Goal: Task Accomplishment & Management: Manage account settings

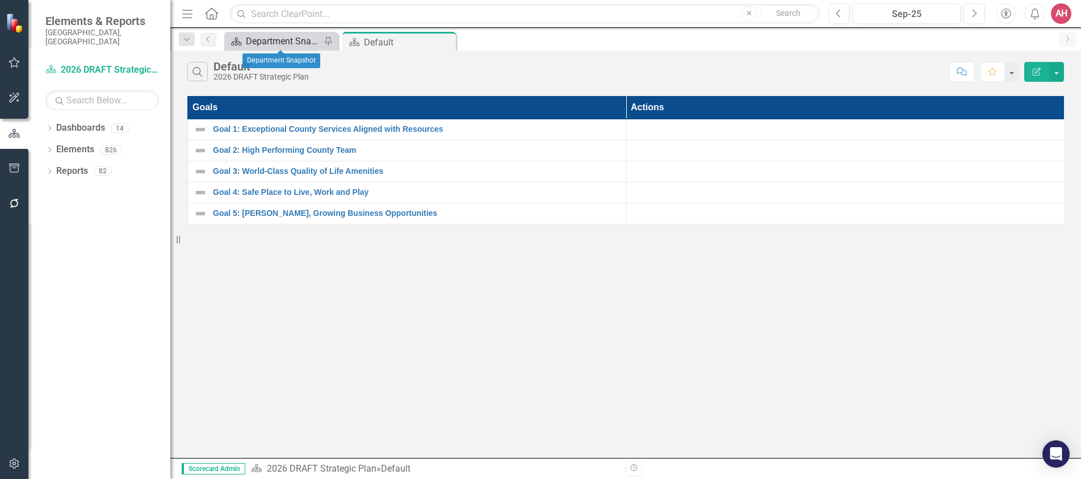
click at [258, 45] on div "Department Snapshot" at bounding box center [283, 41] width 75 height 14
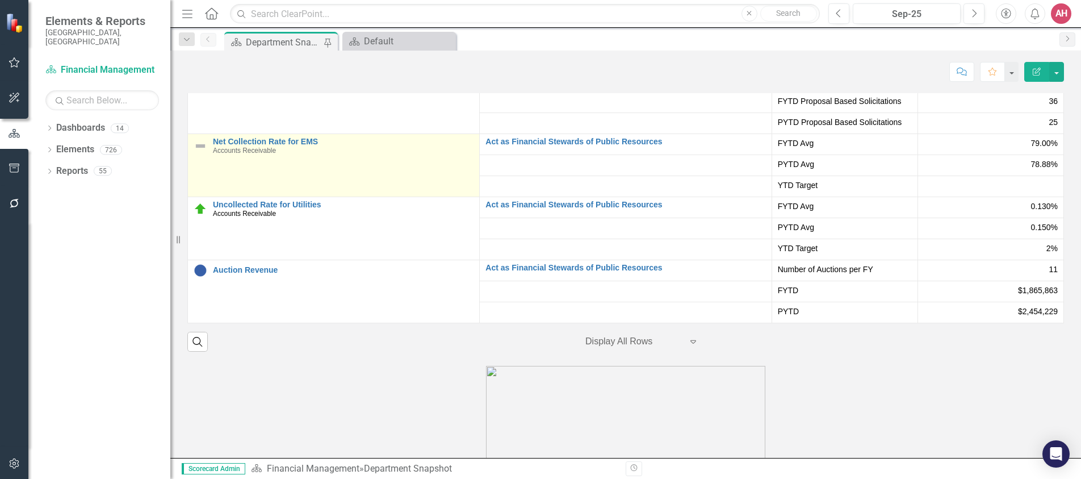
scroll to position [2101, 0]
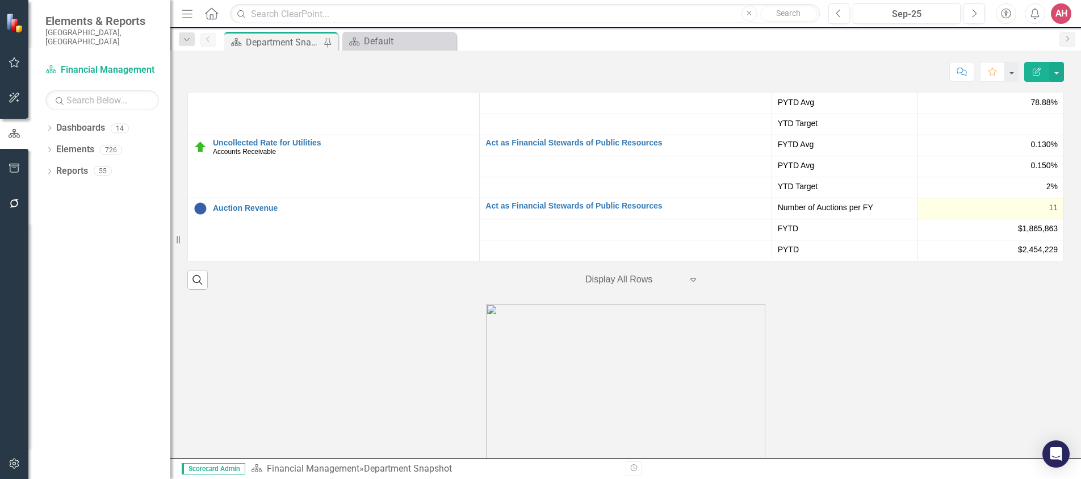
click at [961, 213] on div "11" at bounding box center [991, 207] width 134 height 11
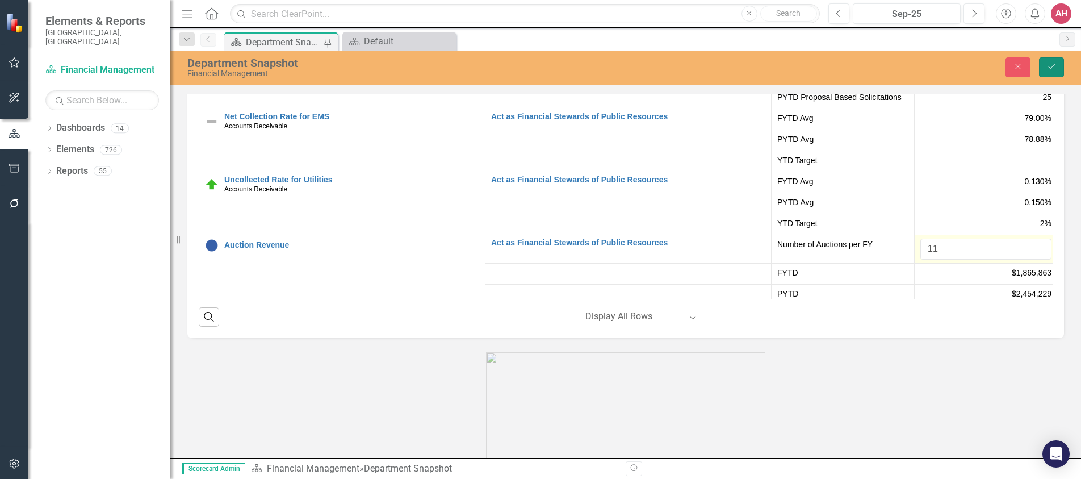
click at [1048, 59] on button "Save" at bounding box center [1051, 67] width 25 height 20
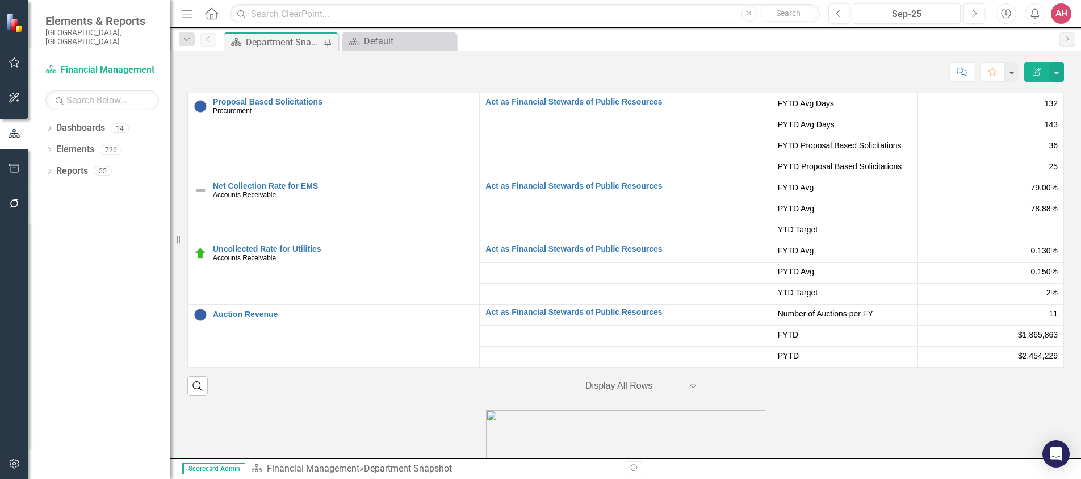
scroll to position [2040, 0]
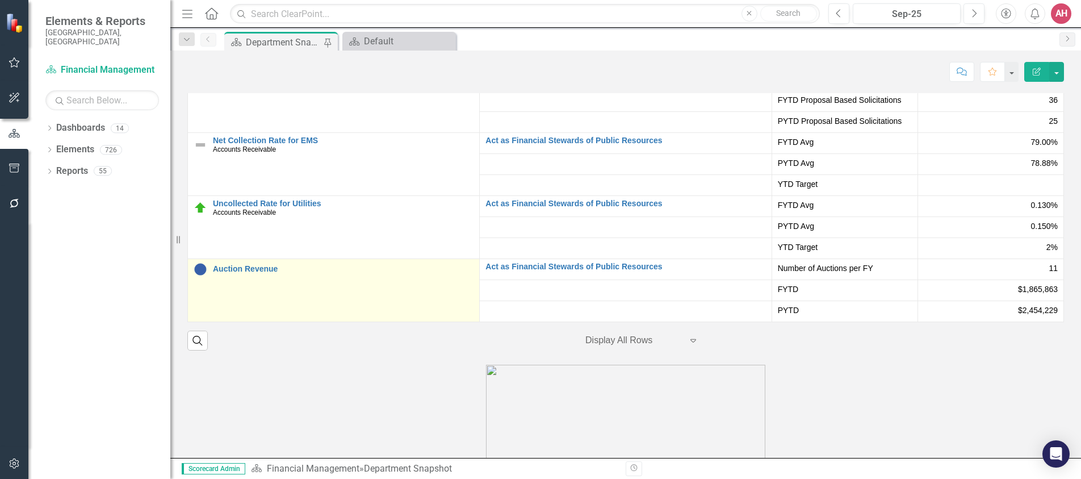
click at [252, 300] on td "Auction Revenue Edit Edit Measure Link Open Element" at bounding box center [334, 289] width 292 height 63
click at [252, 299] on td "Auction Revenue Edit Edit Measure Link Open Element" at bounding box center [334, 289] width 292 height 63
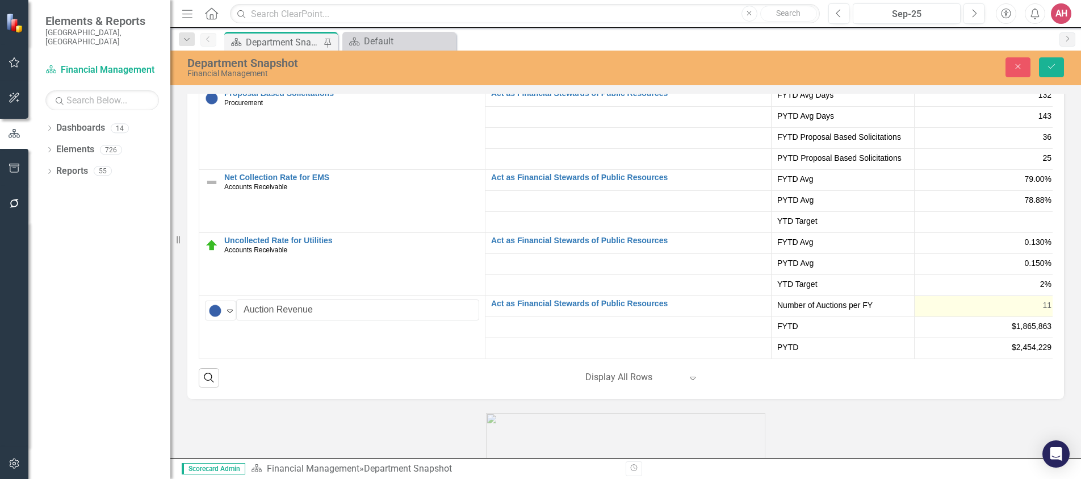
click at [995, 311] on div "11" at bounding box center [986, 304] width 131 height 11
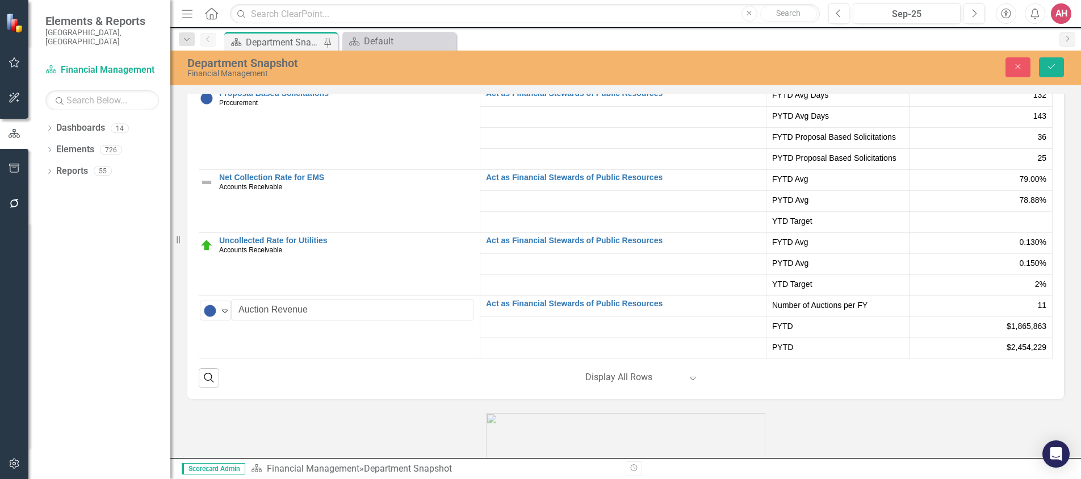
scroll to position [262, 22]
click at [1038, 307] on span "11" at bounding box center [1042, 304] width 9 height 11
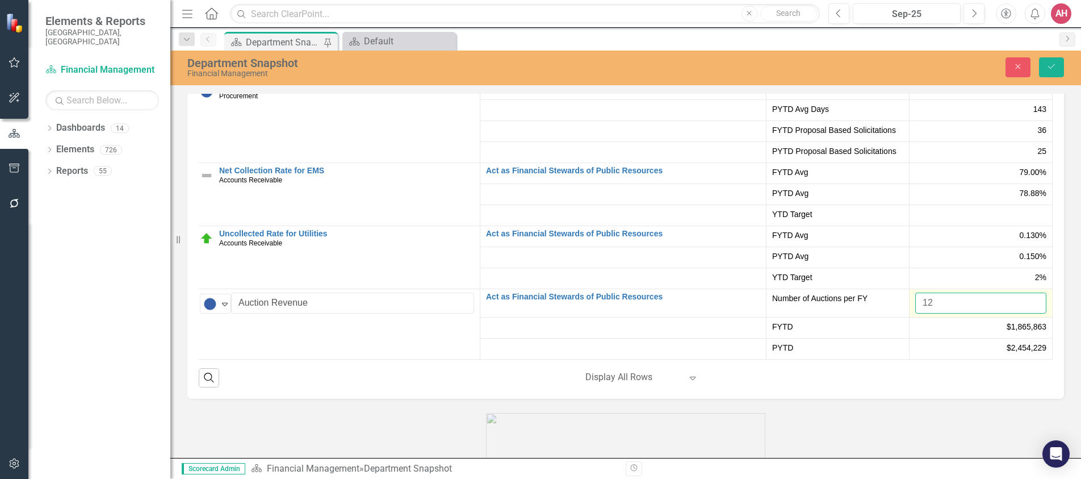
type input "12"
click at [1018, 309] on input "12" at bounding box center [980, 302] width 131 height 21
click at [1053, 71] on button "Save" at bounding box center [1051, 67] width 25 height 20
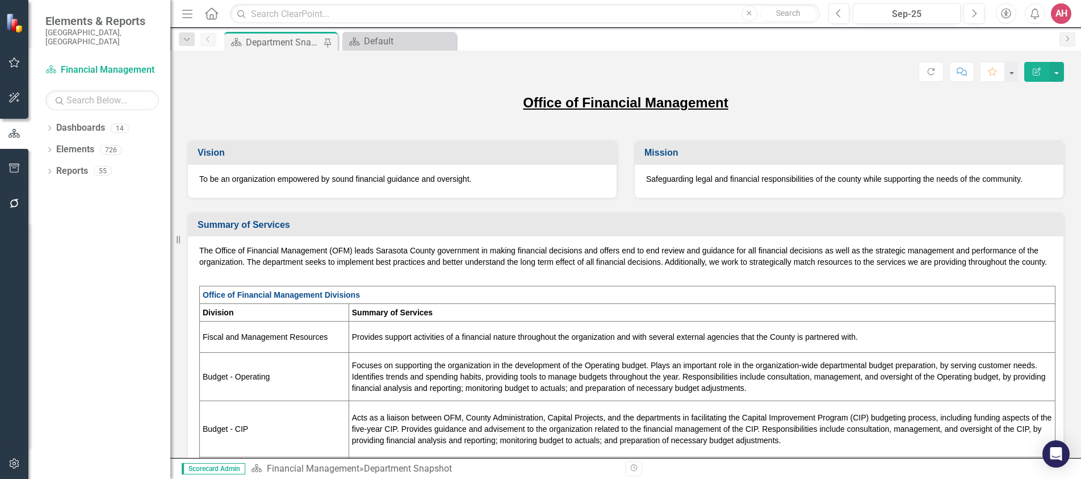
click at [81, 385] on div "Dropdown Dashboards 14 2026 DRAFT Strategic Plan Sarasota County Dashboard Coun…" at bounding box center [99, 299] width 142 height 360
click at [1039, 71] on icon "Edit Report" at bounding box center [1037, 72] width 10 height 8
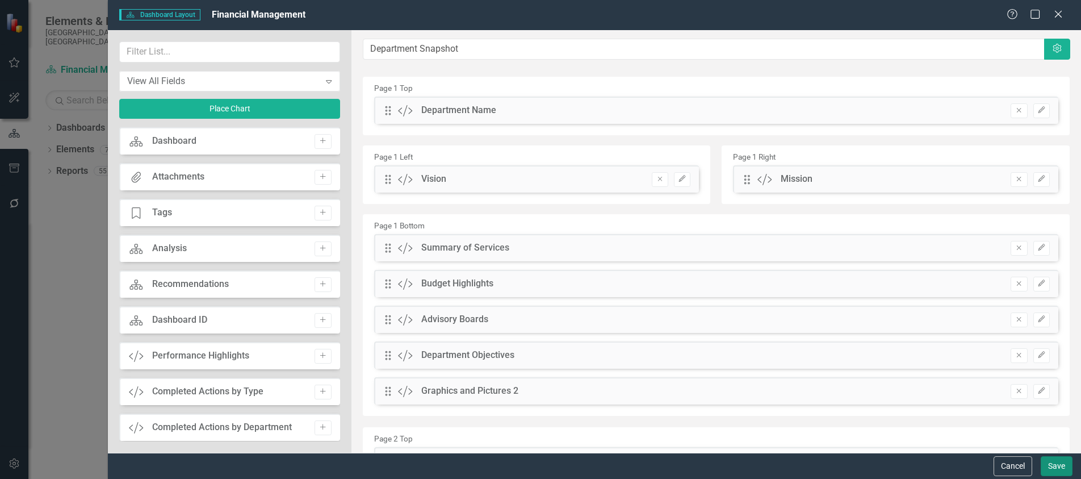
click at [1061, 466] on button "Save" at bounding box center [1057, 466] width 32 height 20
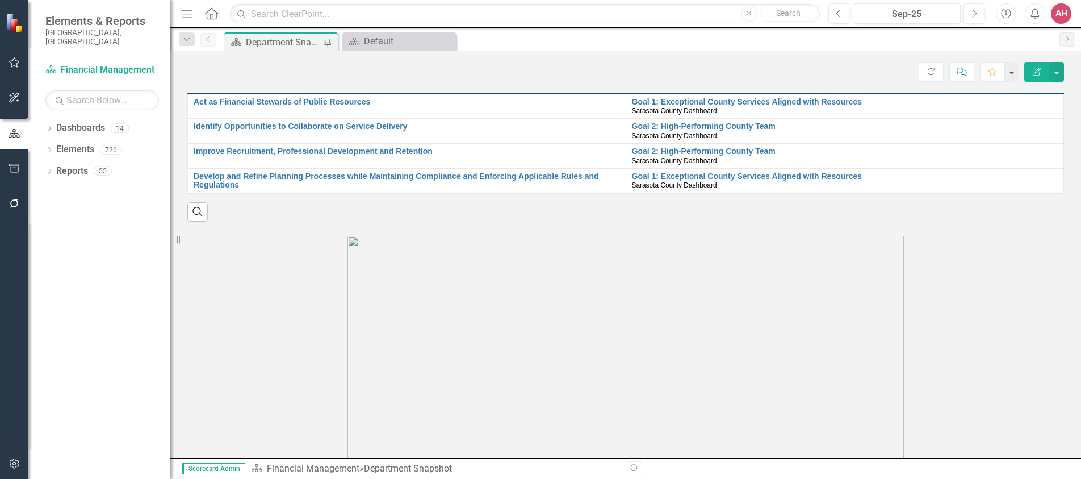
scroll to position [738, 0]
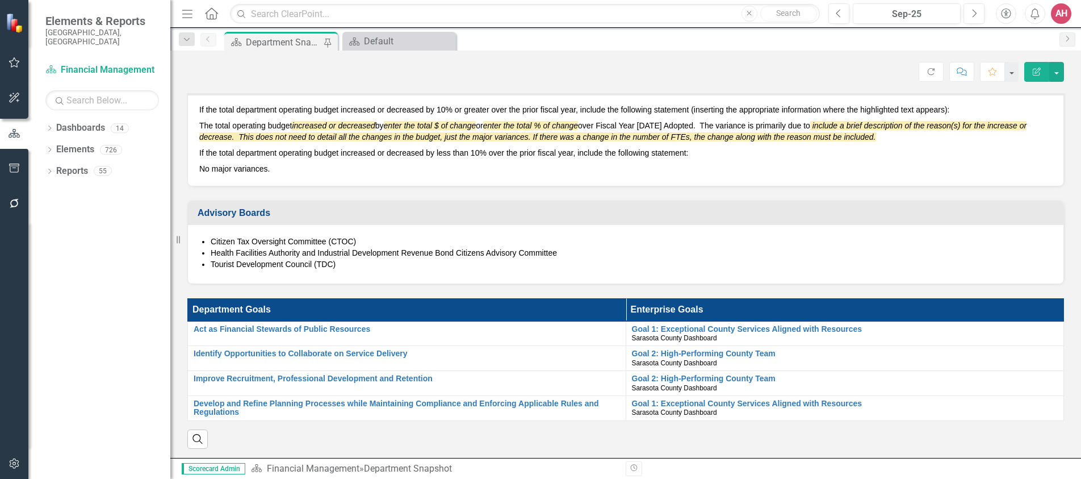
click at [1063, 11] on div "AH" at bounding box center [1061, 13] width 20 height 20
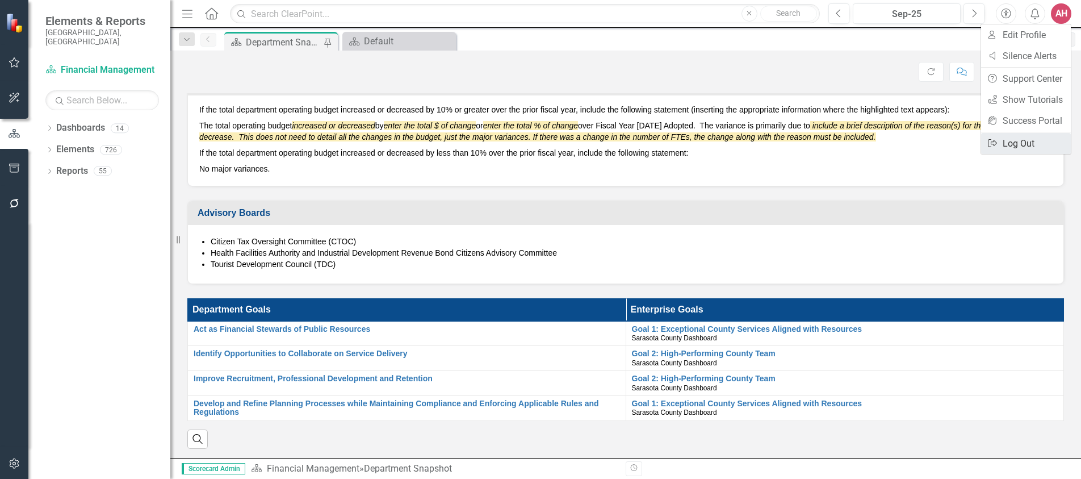
click at [1015, 138] on link "Logout Log Out" at bounding box center [1026, 143] width 90 height 21
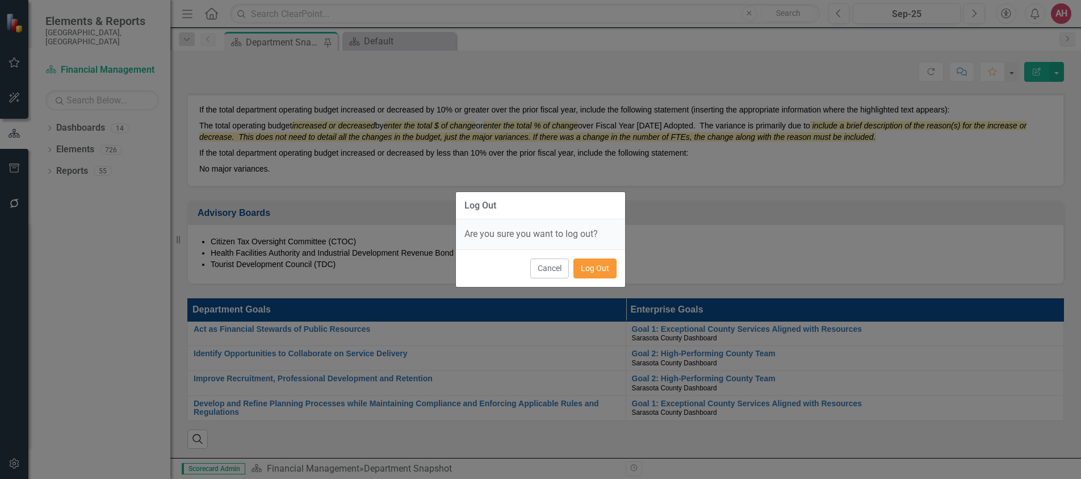
click at [589, 269] on button "Log Out" at bounding box center [595, 268] width 43 height 20
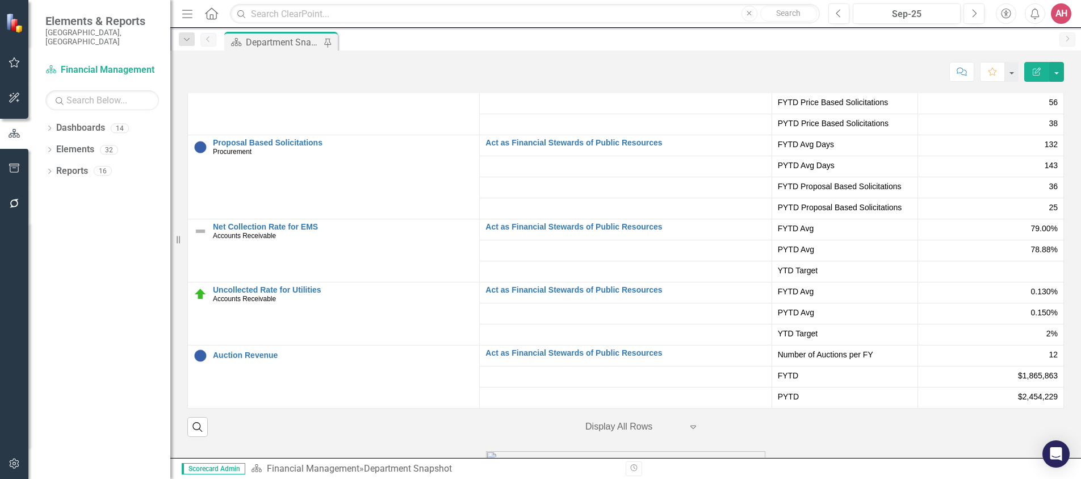
scroll to position [1988, 0]
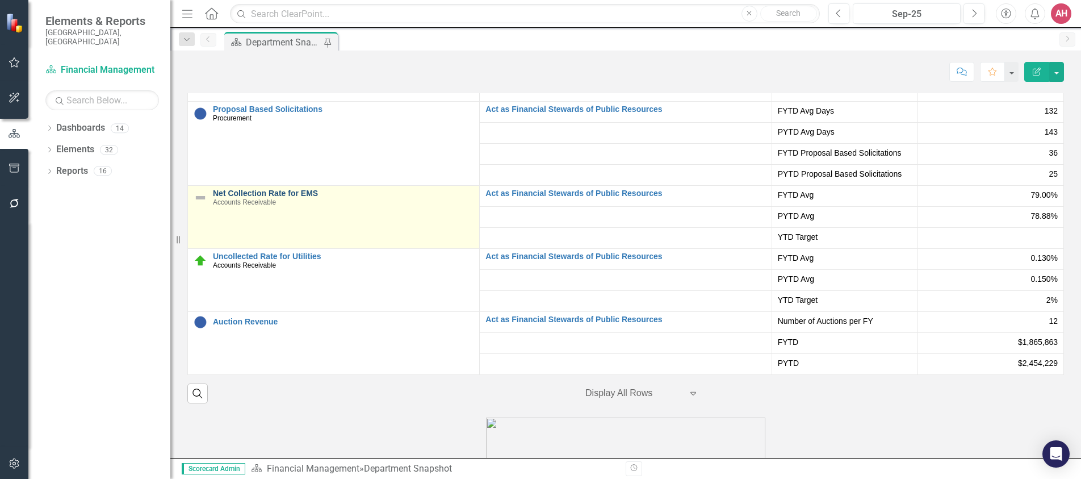
click at [241, 198] on link "Net Collection Rate for EMS" at bounding box center [343, 193] width 261 height 9
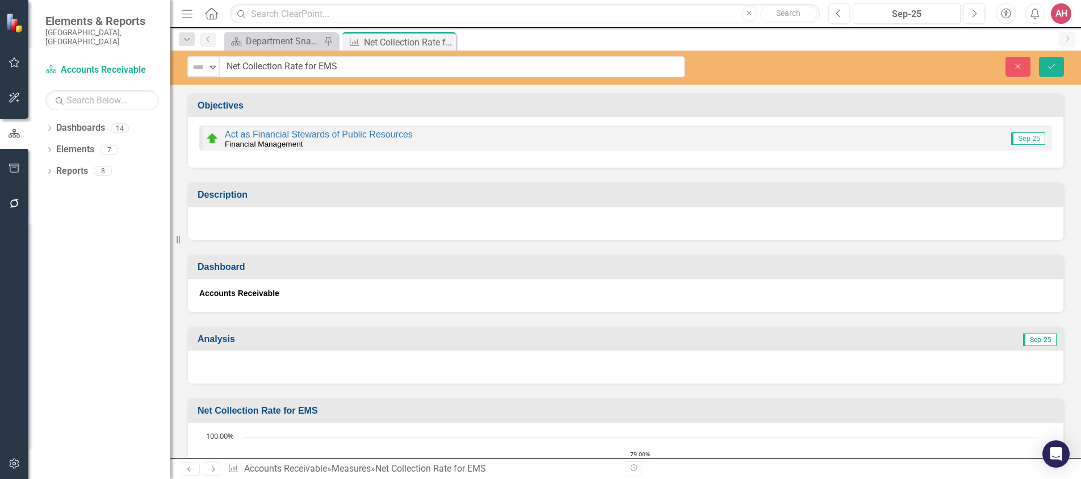
click at [196, 68] on img at bounding box center [198, 67] width 14 height 14
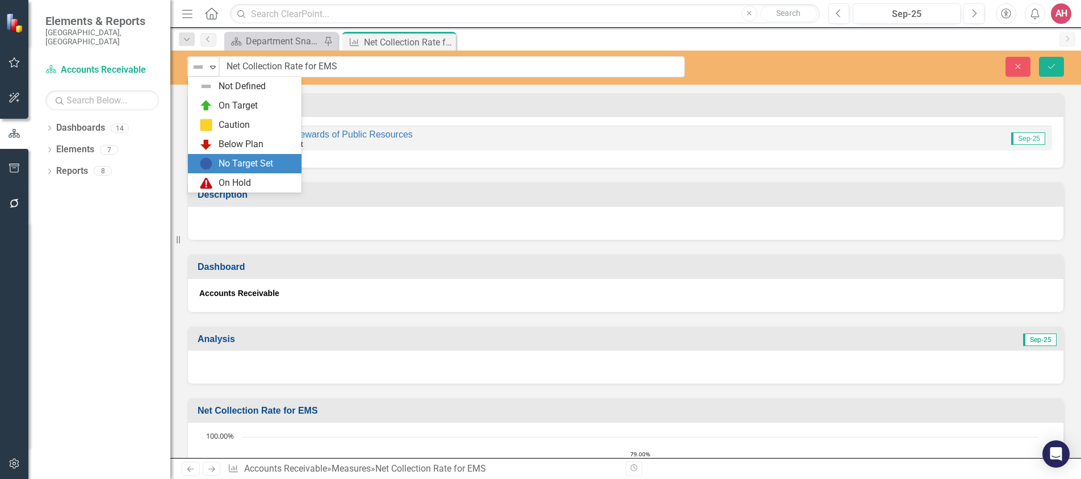
click at [225, 164] on div "No Target Set" at bounding box center [246, 163] width 55 height 13
click at [214, 71] on div "Expand" at bounding box center [212, 66] width 11 height 19
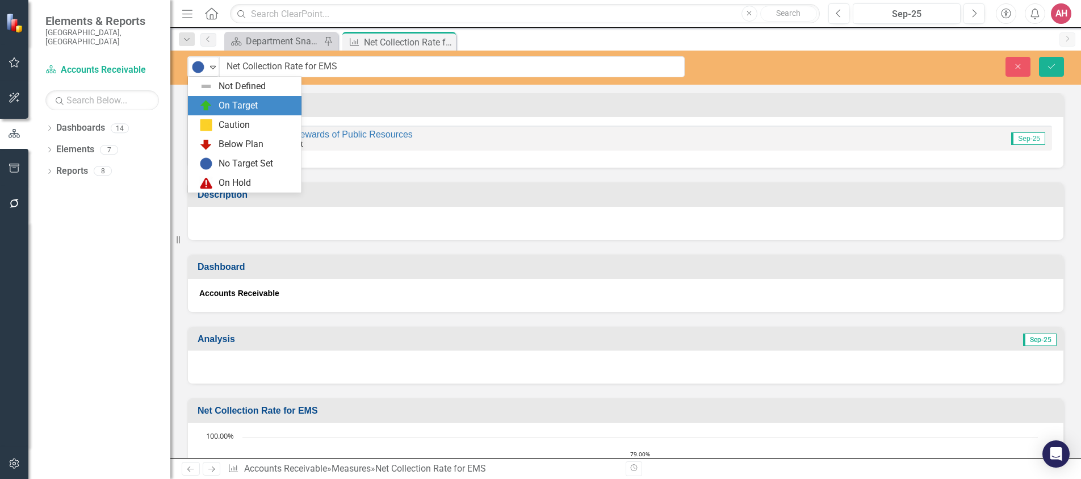
click at [226, 107] on div "On Target" at bounding box center [238, 105] width 39 height 13
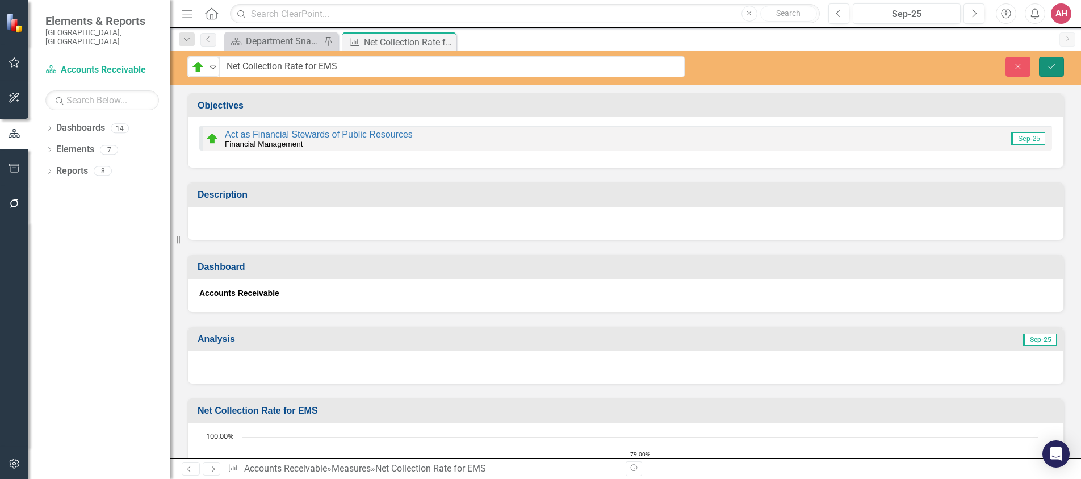
click at [1052, 69] on icon "Save" at bounding box center [1052, 66] width 10 height 8
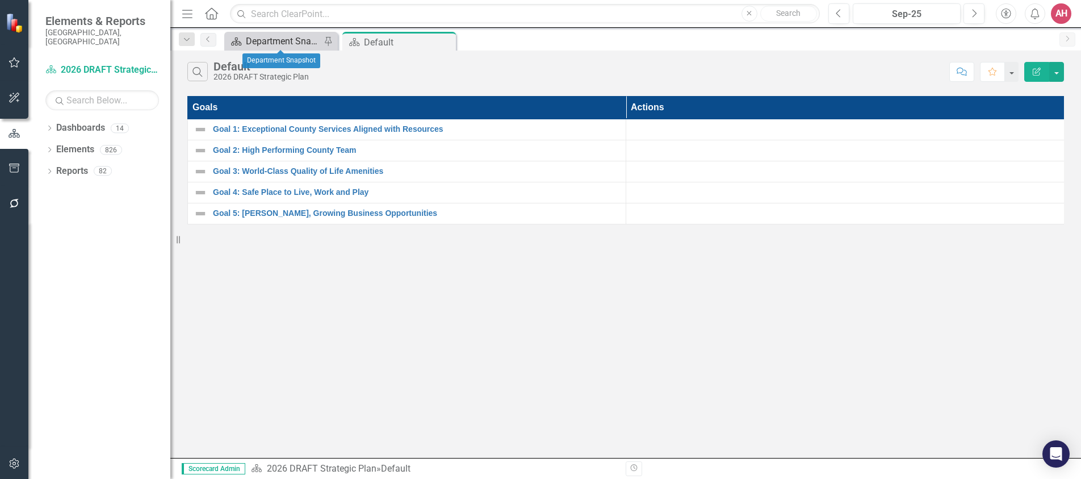
click at [299, 43] on div "Department Snapshot" at bounding box center [283, 41] width 75 height 14
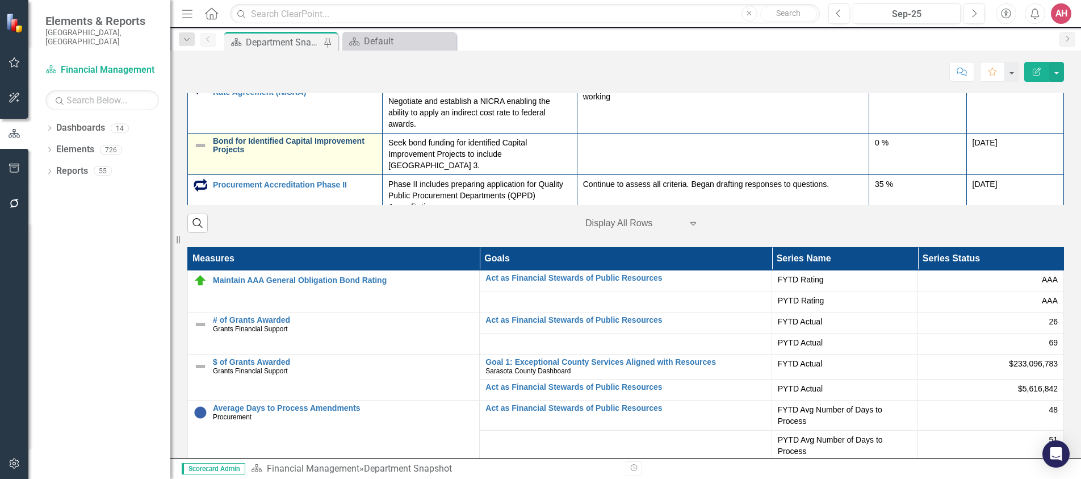
click at [219, 154] on link "Bond for Identified Capital Improvement Projects" at bounding box center [295, 146] width 164 height 18
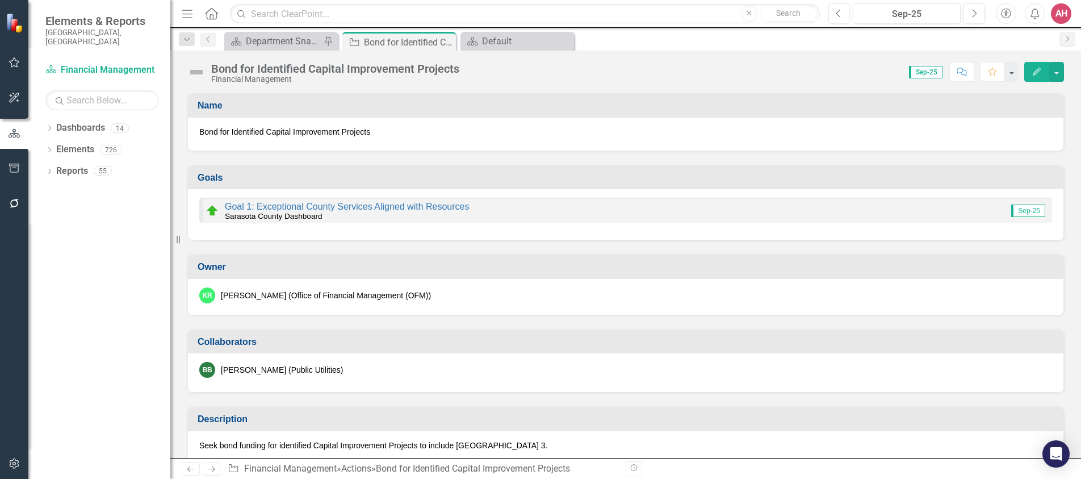
click at [1043, 67] on button "Edit" at bounding box center [1036, 72] width 25 height 20
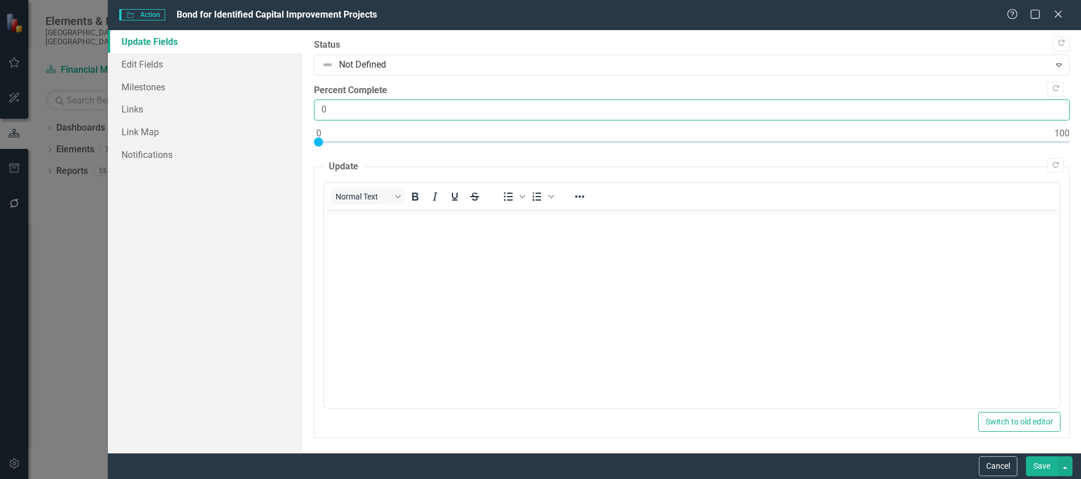
click at [343, 110] on input "0" at bounding box center [692, 109] width 756 height 21
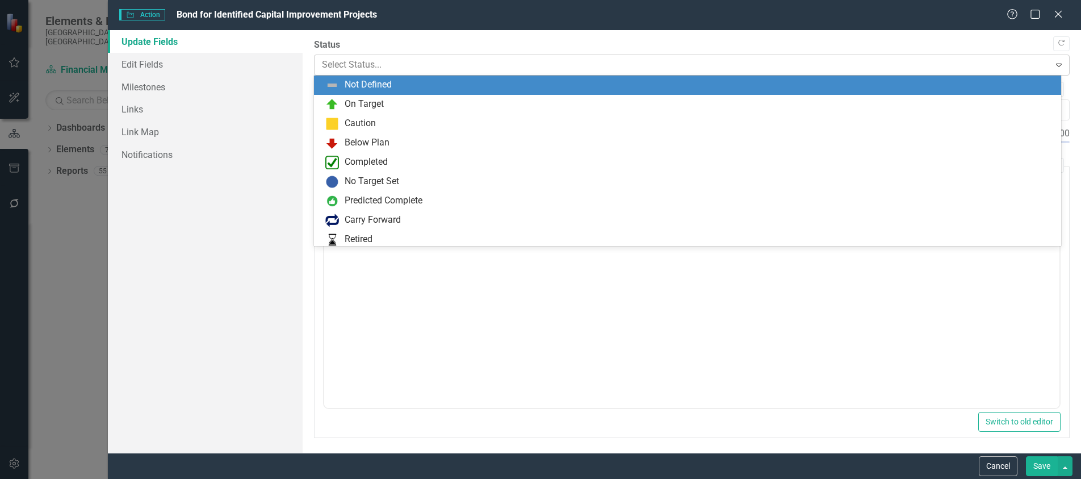
click at [334, 66] on div at bounding box center [682, 64] width 721 height 15
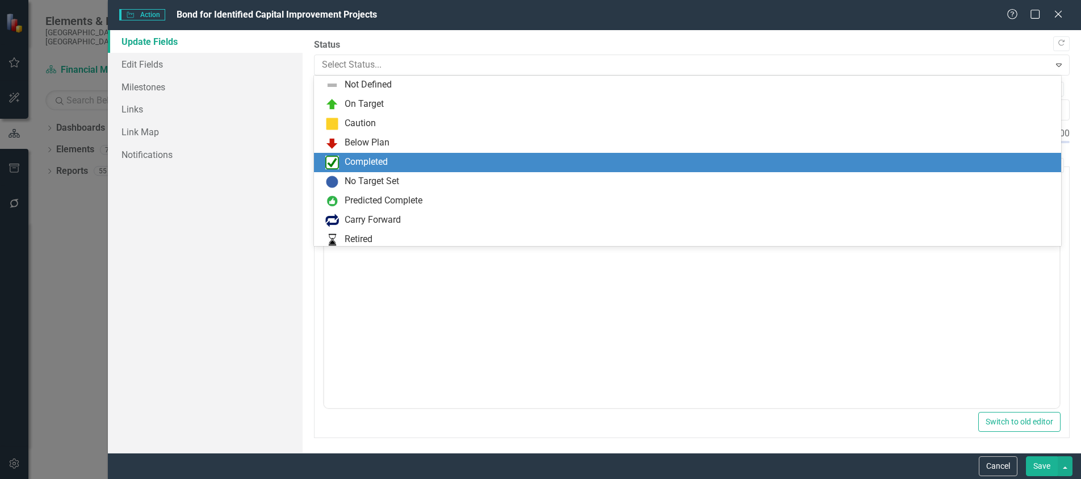
click at [365, 153] on div "Completed" at bounding box center [687, 162] width 747 height 19
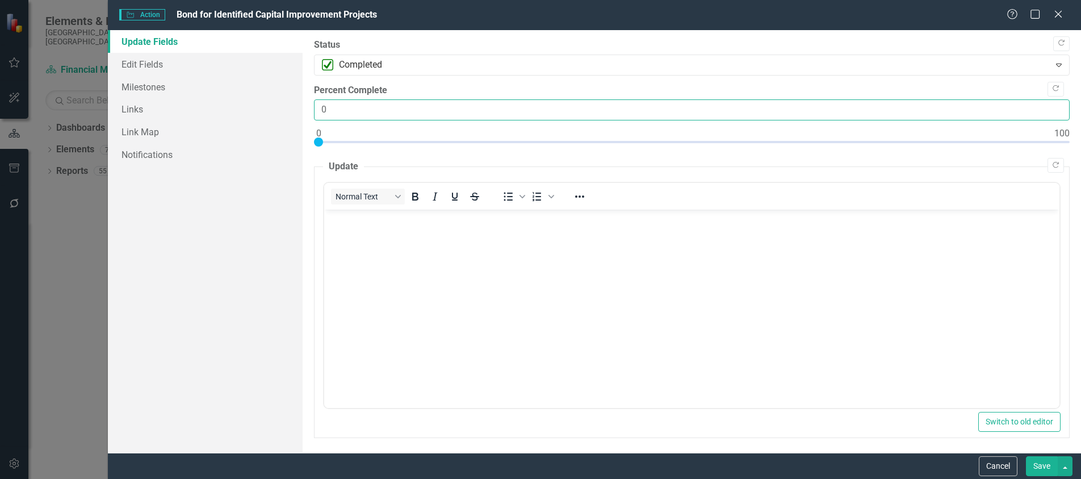
click at [409, 107] on input "0" at bounding box center [692, 109] width 756 height 21
type input "100"
click at [1058, 144] on div at bounding box center [692, 144] width 756 height 14
click at [369, 233] on body "Rich Text Area. Press ALT-0 for help." at bounding box center [691, 295] width 735 height 170
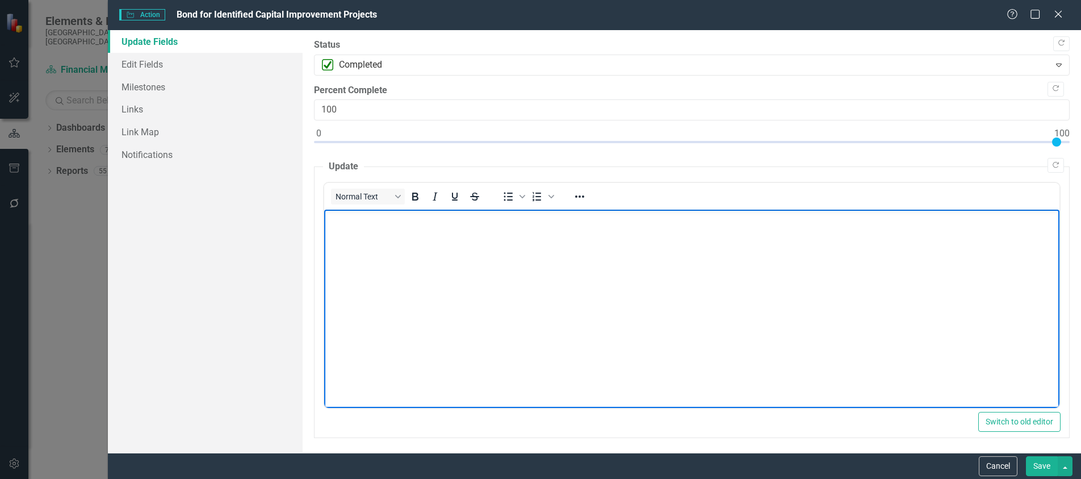
click at [355, 237] on body "Rich Text Area. Press ALT-0 for help." at bounding box center [691, 295] width 735 height 170
click at [610, 219] on p "The Utilities Bonds of $142 million closed in September 2025 with a ture intere…" at bounding box center [692, 219] width 730 height 14
click at [672, 256] on body "The Utilities Bonds of $142 million closed in September 2025 with a true intere…" at bounding box center [691, 295] width 735 height 170
click at [710, 216] on p "The Utilities Bonds of $142 million closed in September 2025 with a true intere…" at bounding box center [692, 219] width 730 height 14
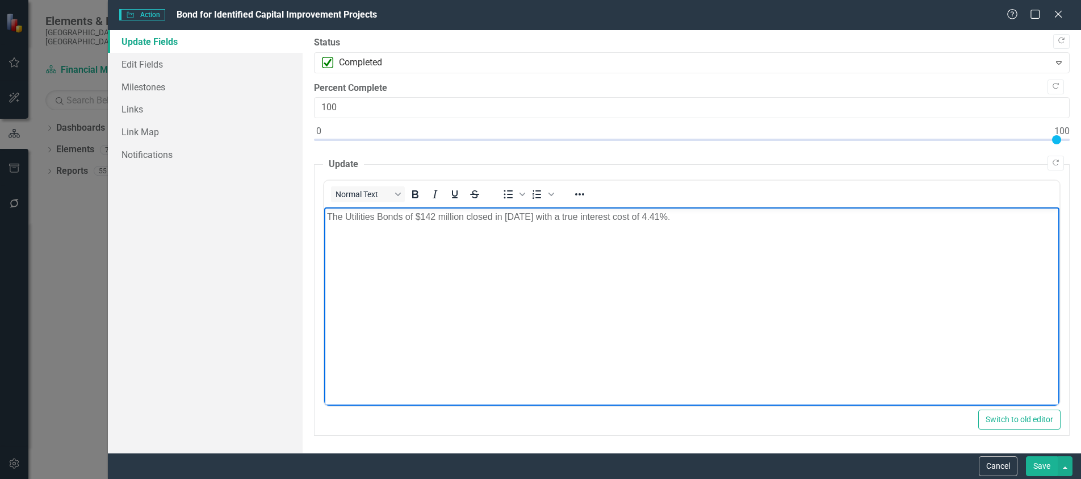
click at [1034, 463] on button "Save" at bounding box center [1042, 466] width 32 height 20
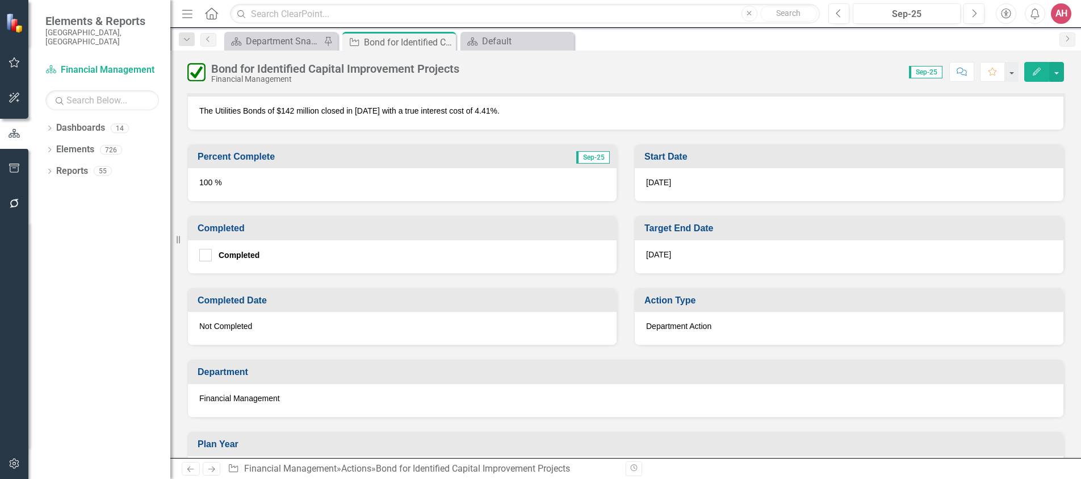
scroll to position [454, 0]
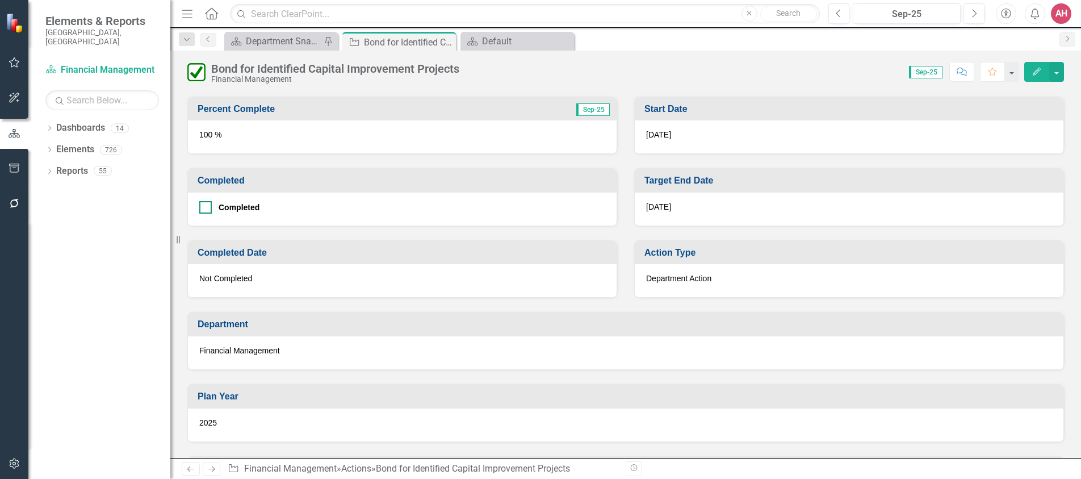
click at [203, 206] on input "Completed" at bounding box center [202, 204] width 7 height 7
checkbox input "true"
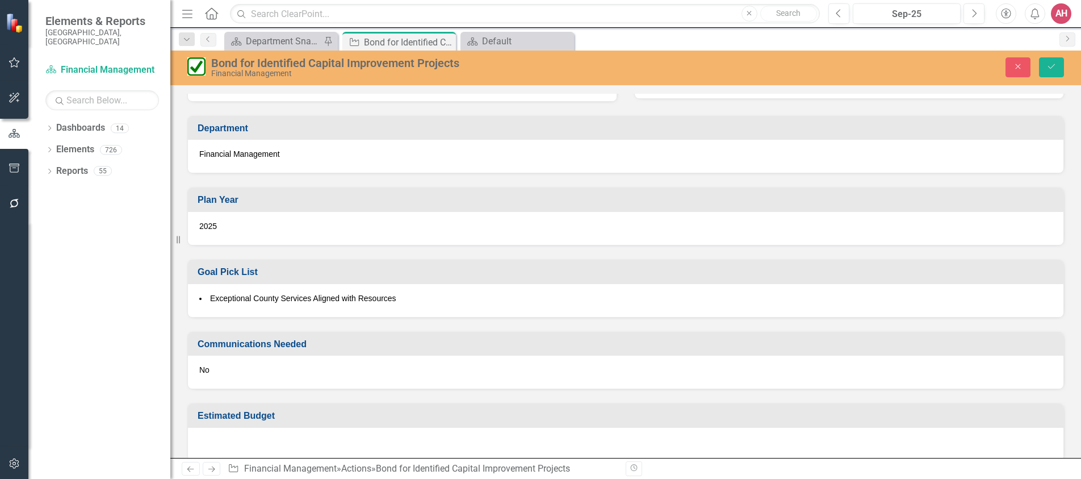
scroll to position [668, 0]
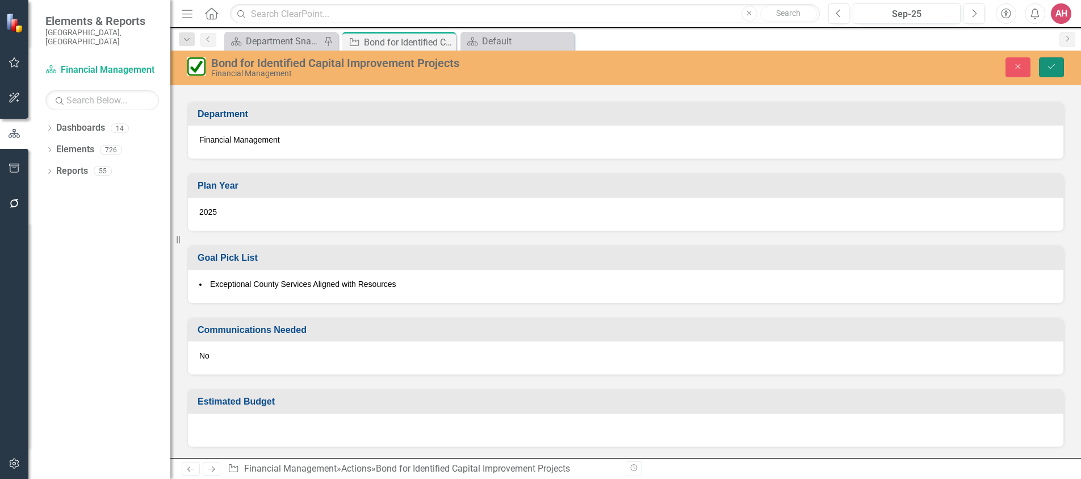
click at [1049, 60] on button "Save" at bounding box center [1051, 67] width 25 height 20
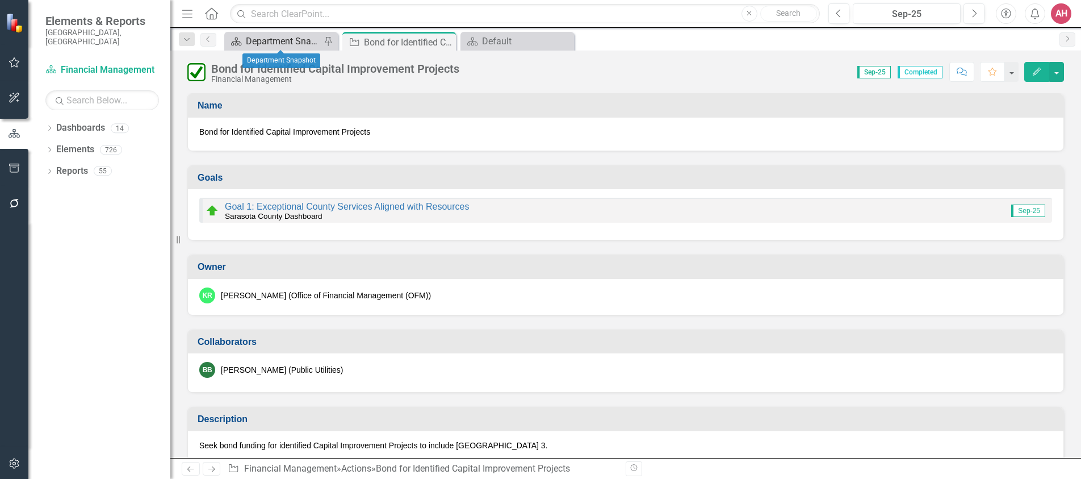
click at [270, 44] on div "Department Snapshot" at bounding box center [283, 41] width 75 height 14
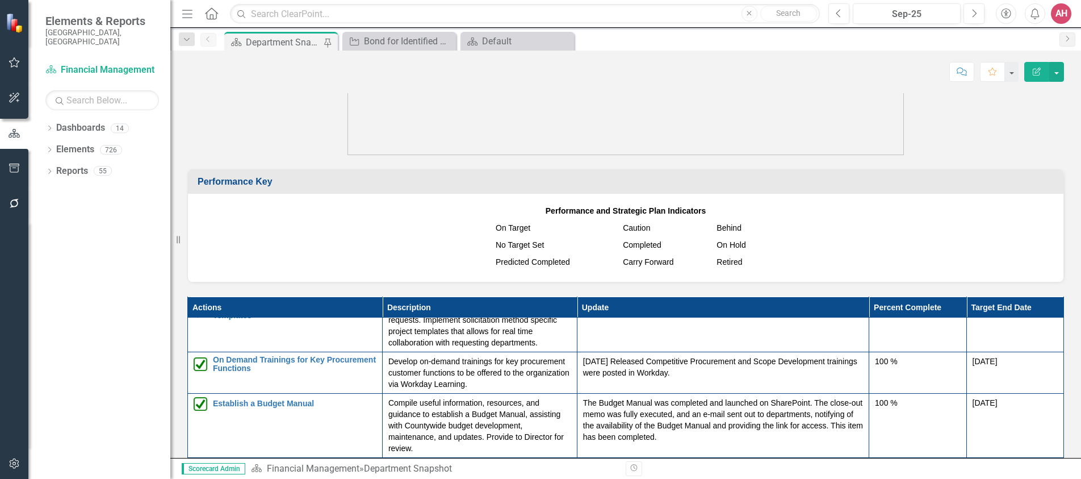
scroll to position [309, 0]
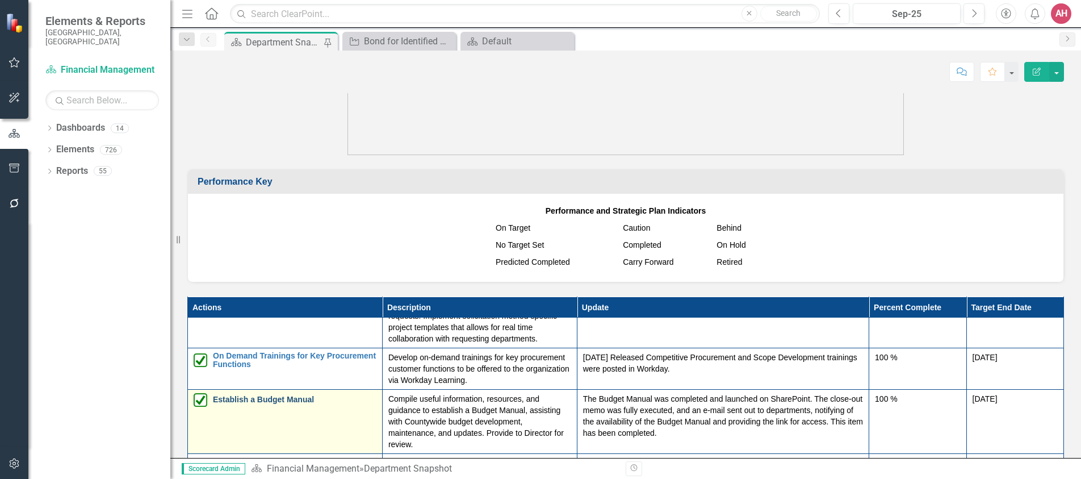
click at [249, 404] on link "Establish a Budget Manual" at bounding box center [295, 399] width 164 height 9
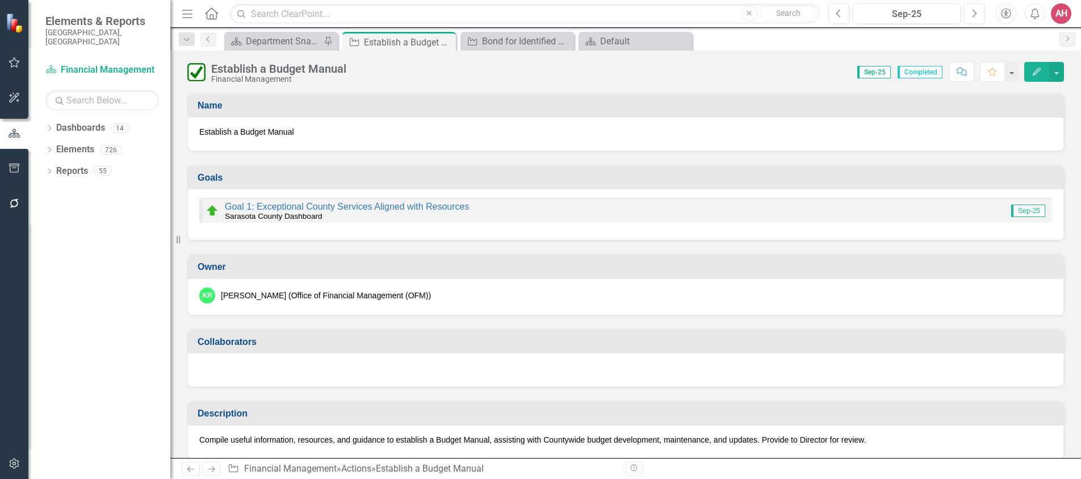
click at [1037, 72] on icon "Edit" at bounding box center [1037, 72] width 10 height 8
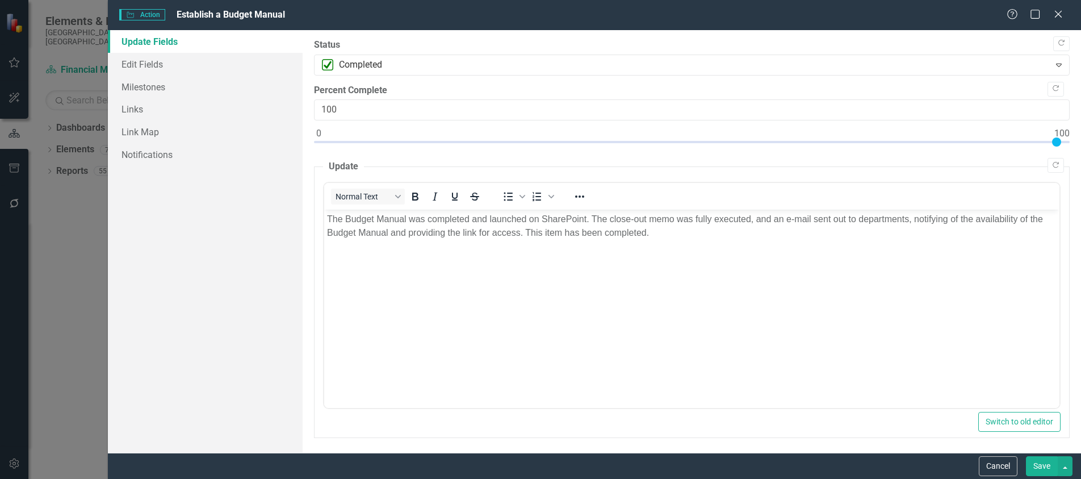
scroll to position [2, 0]
click at [1045, 464] on button "Save" at bounding box center [1042, 466] width 32 height 20
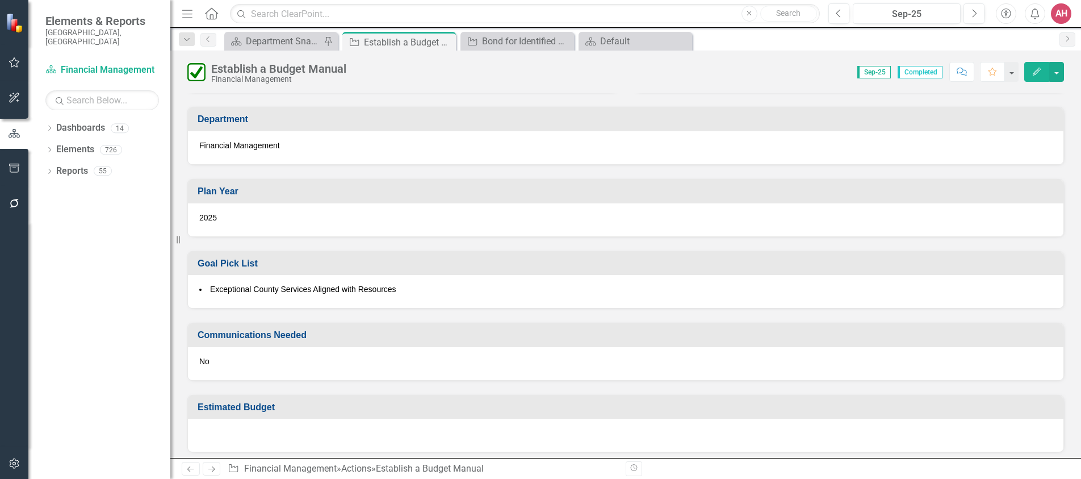
scroll to position [669, 0]
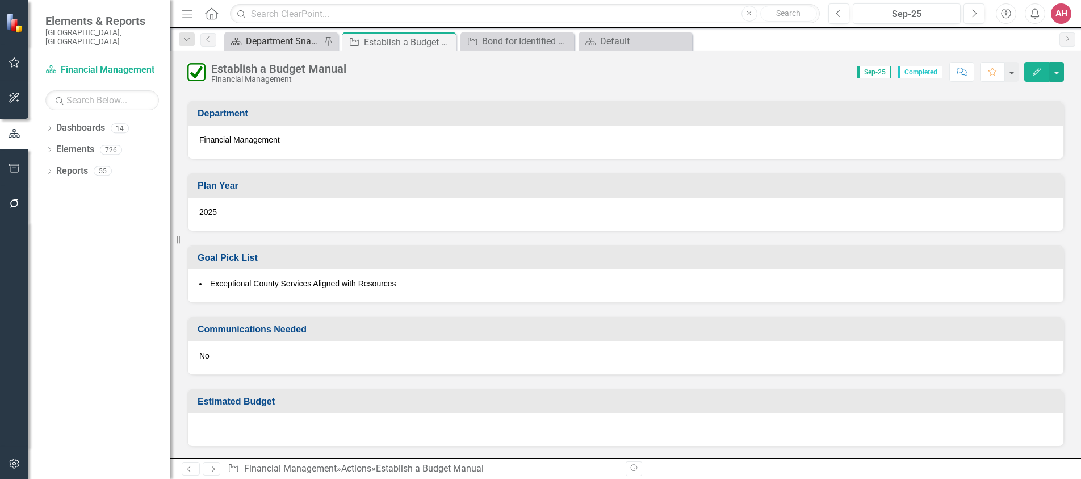
click at [274, 40] on div "Department Snapshot" at bounding box center [283, 41] width 75 height 14
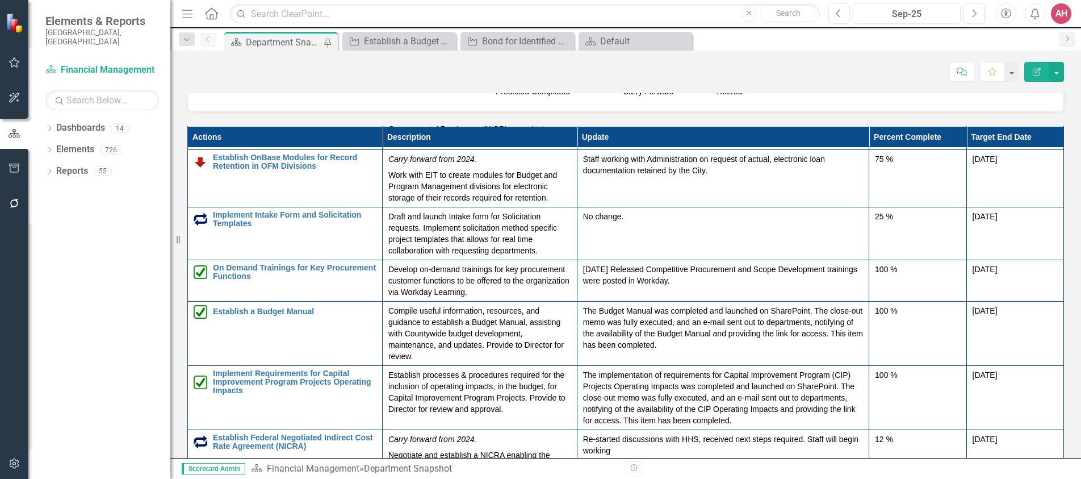
scroll to position [284, 0]
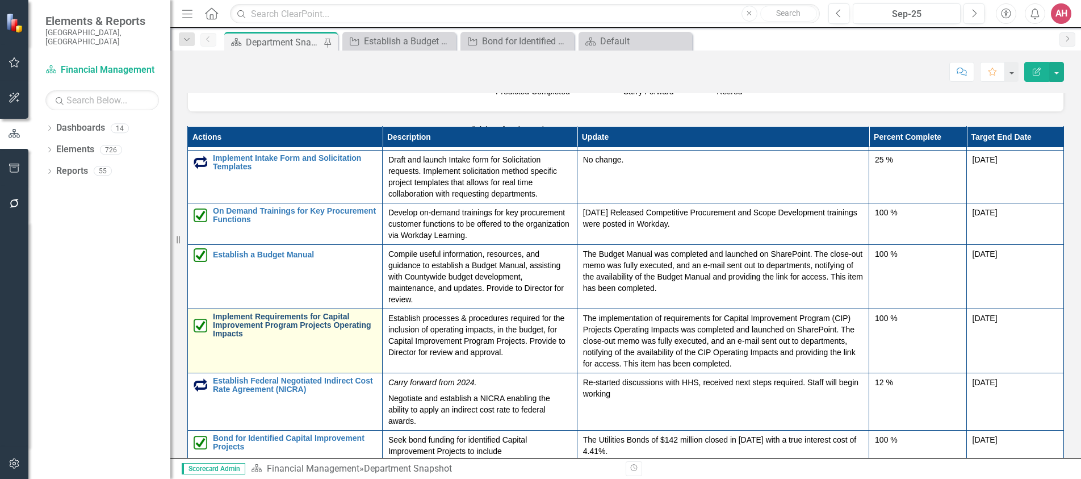
click at [266, 332] on link "Implement Requirements for Capital Improvement Program Projects Operating Impac…" at bounding box center [295, 325] width 164 height 26
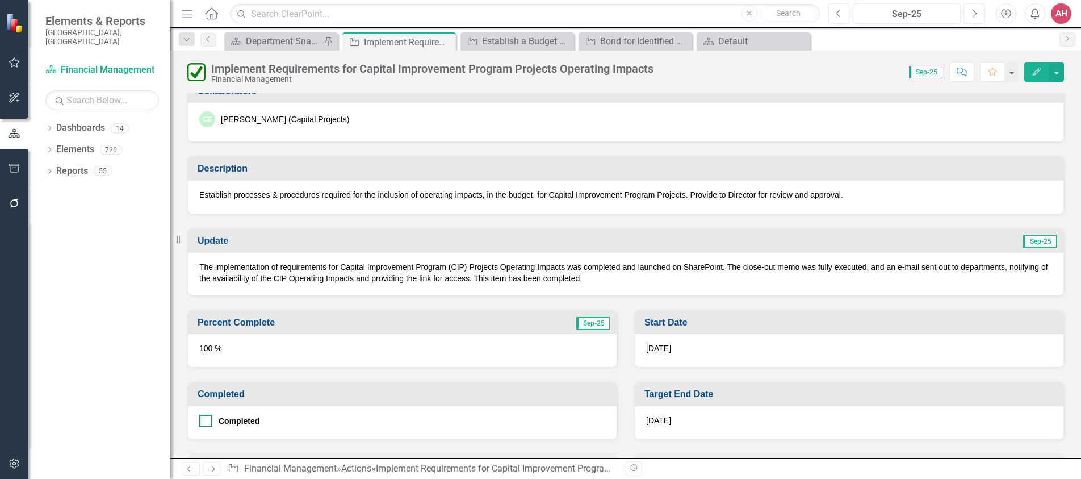
scroll to position [341, 0]
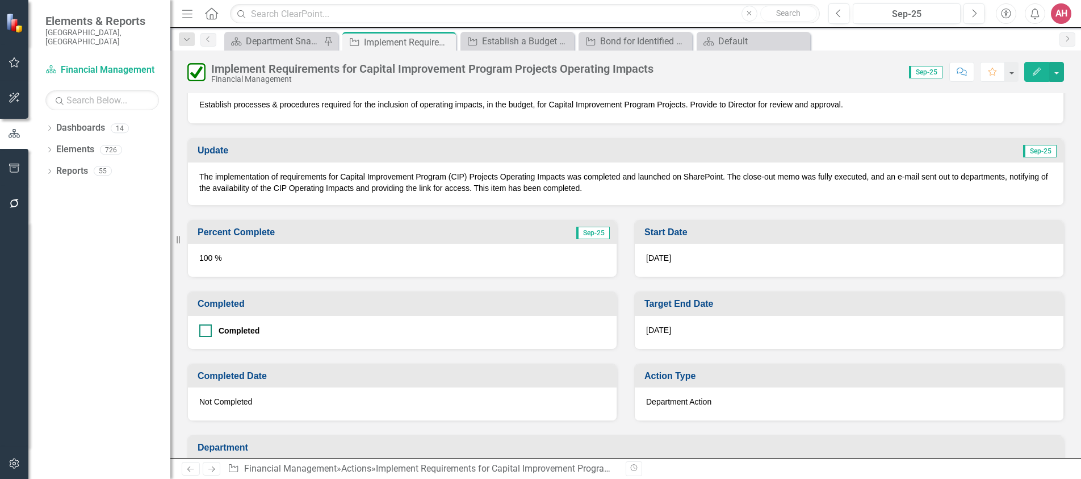
click at [202, 331] on input "Completed" at bounding box center [202, 327] width 7 height 7
checkbox input "true"
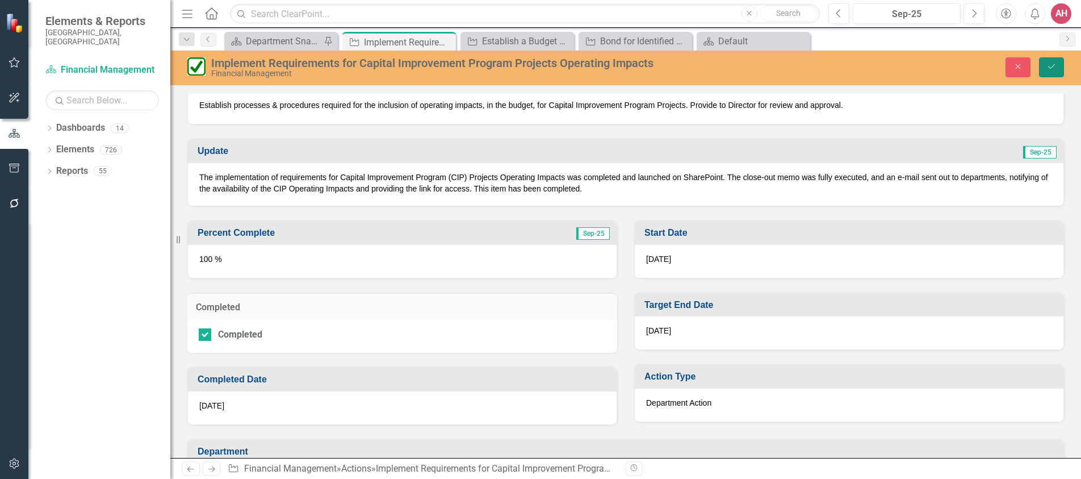
click at [1048, 70] on icon "Save" at bounding box center [1052, 66] width 10 height 8
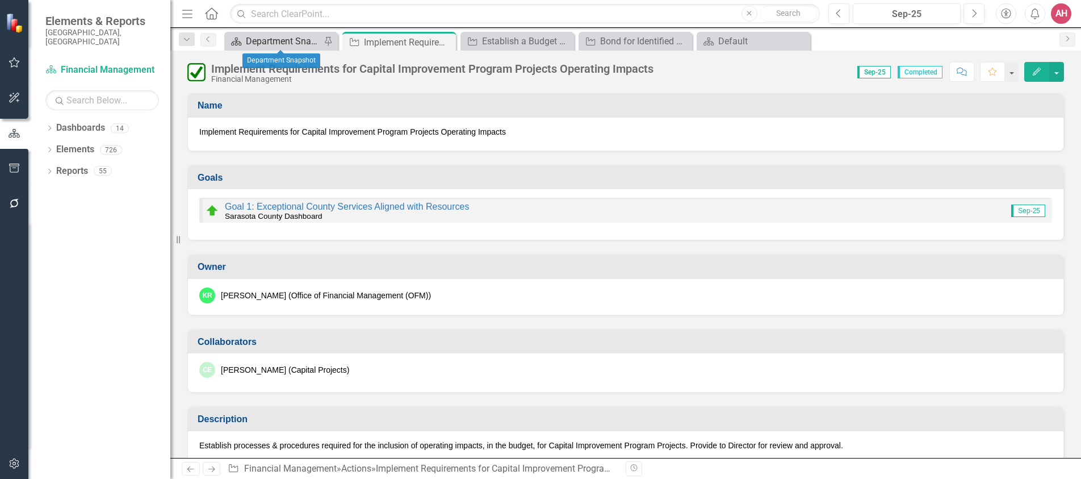
click at [303, 36] on div "Department Snapshot" at bounding box center [283, 41] width 75 height 14
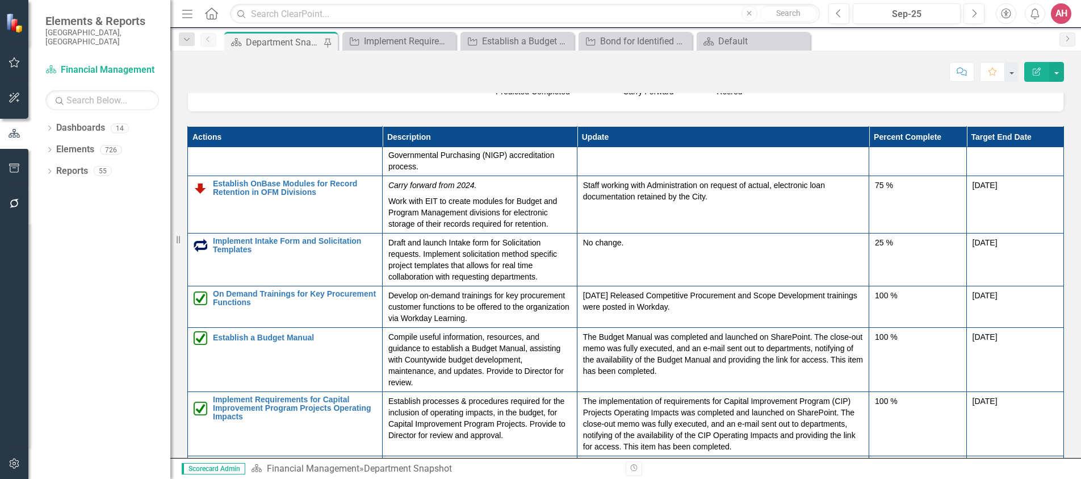
scroll to position [227, 0]
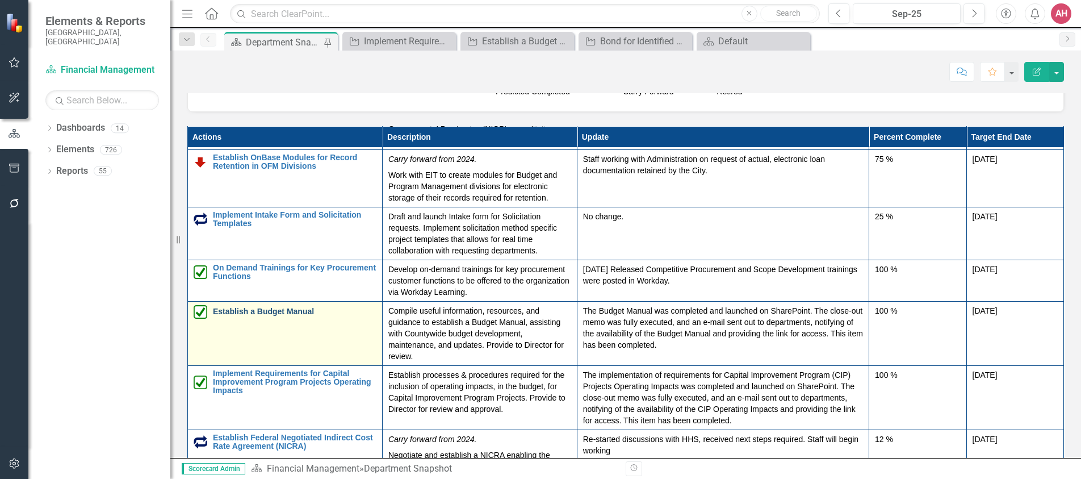
click at [277, 316] on link "Establish a Budget Manual" at bounding box center [295, 311] width 164 height 9
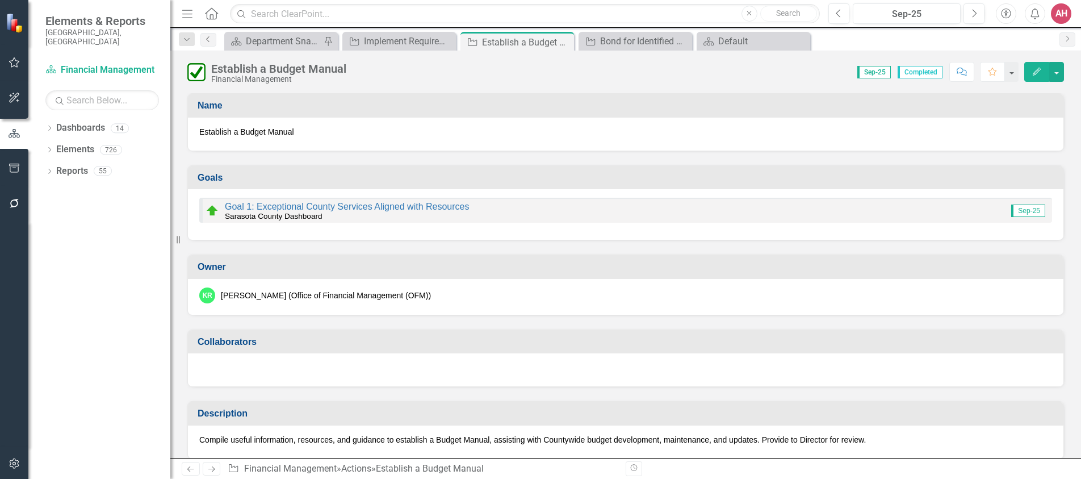
click at [209, 36] on icon "Previous" at bounding box center [208, 39] width 9 height 7
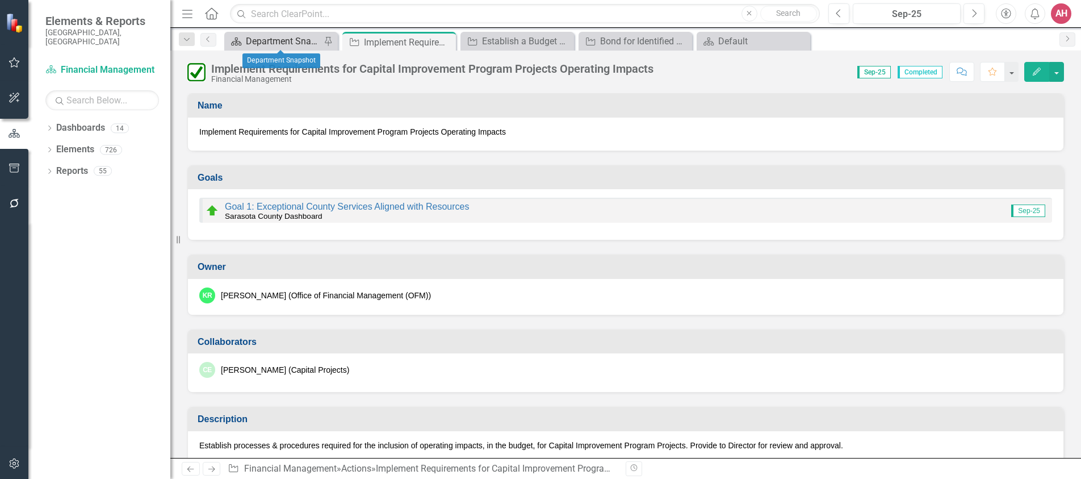
click at [303, 42] on div "Department Snapshot" at bounding box center [283, 41] width 75 height 14
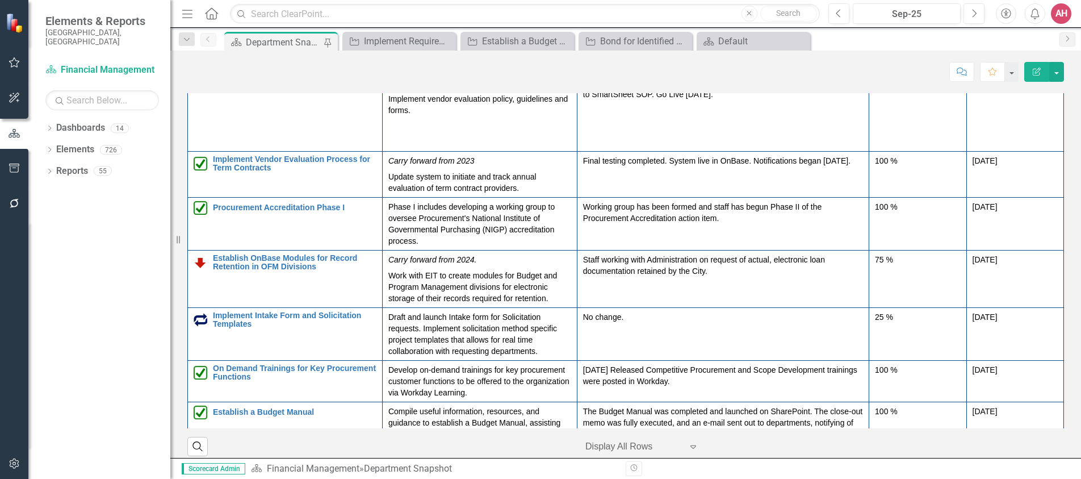
scroll to position [114, 0]
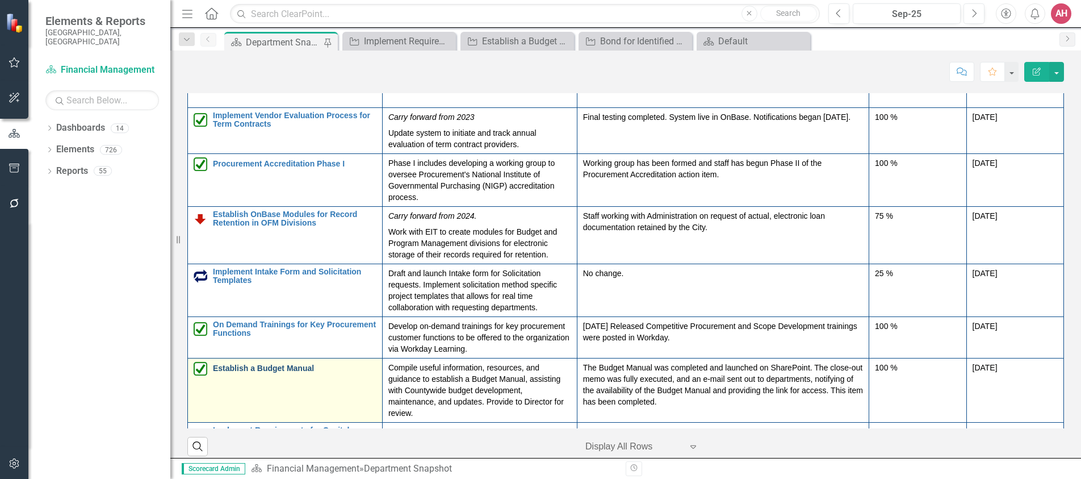
click at [279, 373] on link "Establish a Budget Manual" at bounding box center [295, 368] width 164 height 9
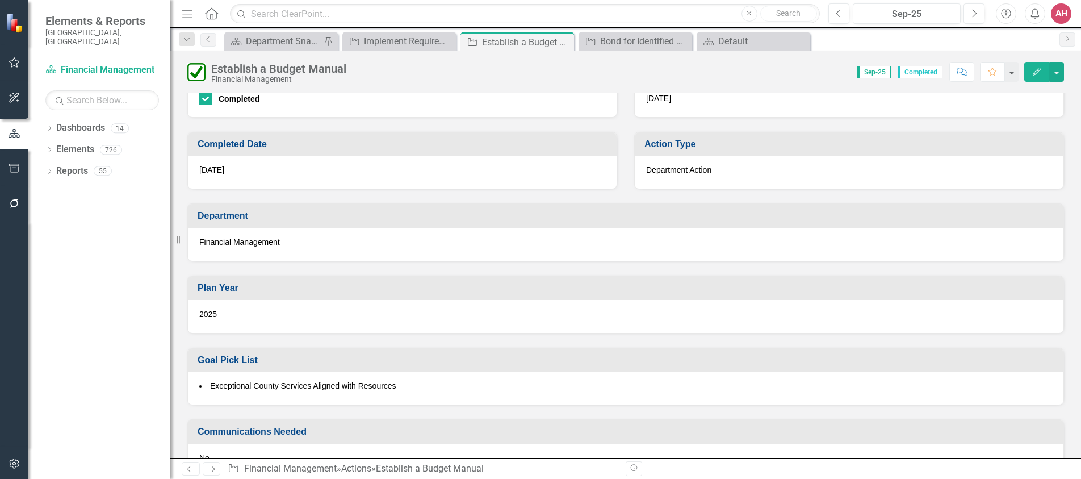
scroll to position [669, 0]
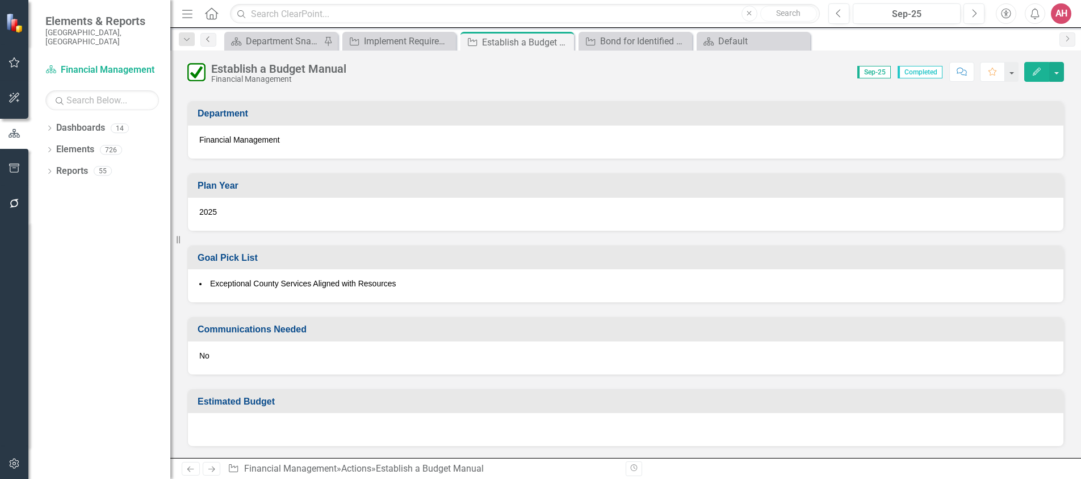
click at [211, 36] on icon "Previous" at bounding box center [208, 39] width 9 height 7
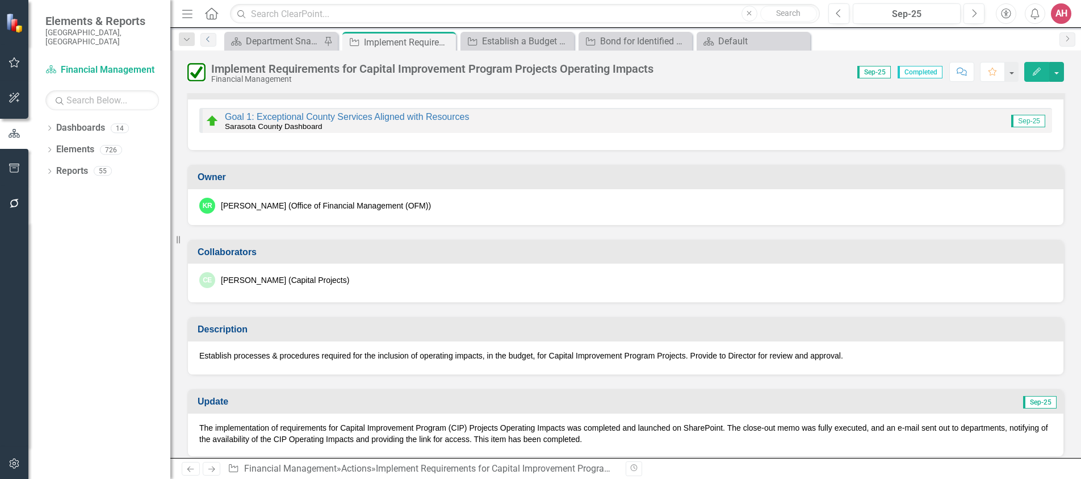
scroll to position [227, 0]
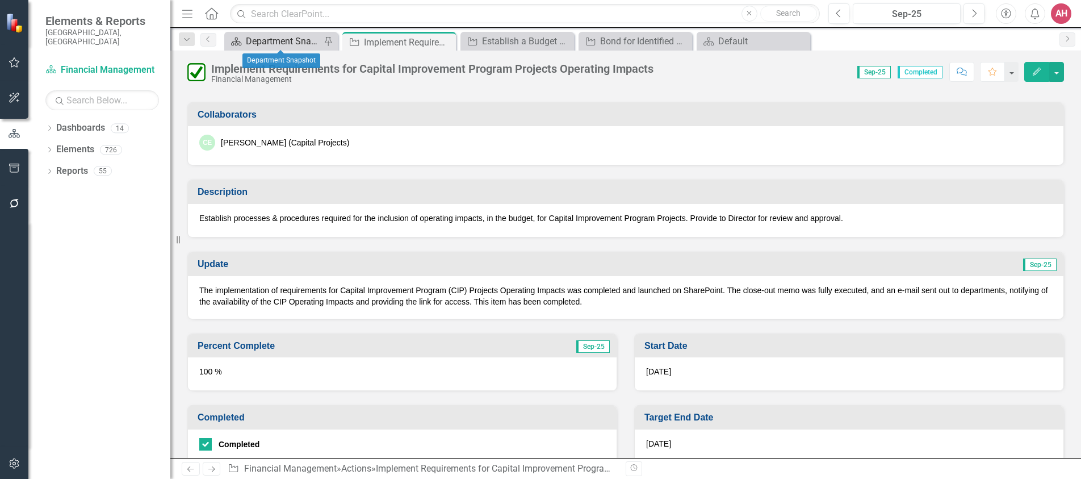
click at [267, 37] on div "Department Snapshot" at bounding box center [283, 41] width 75 height 14
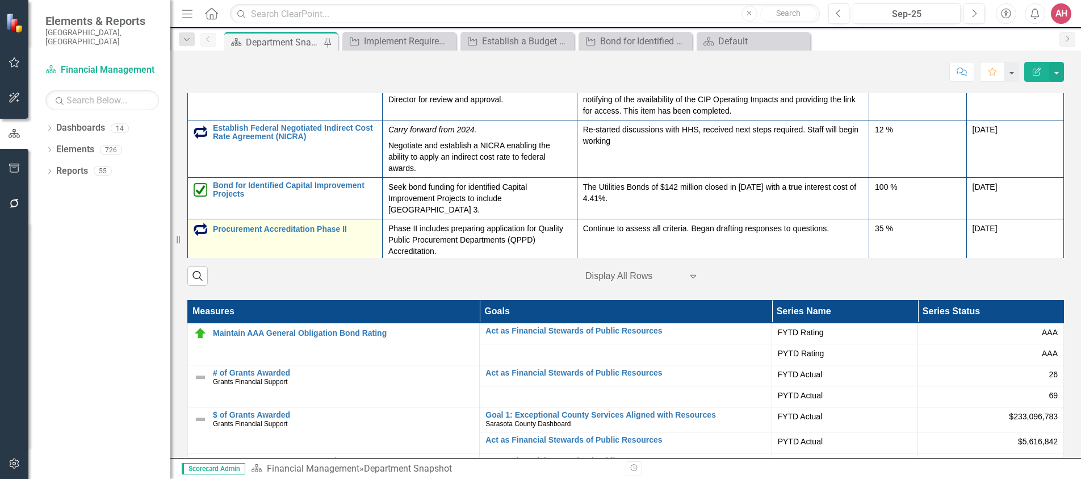
scroll to position [1760, 0]
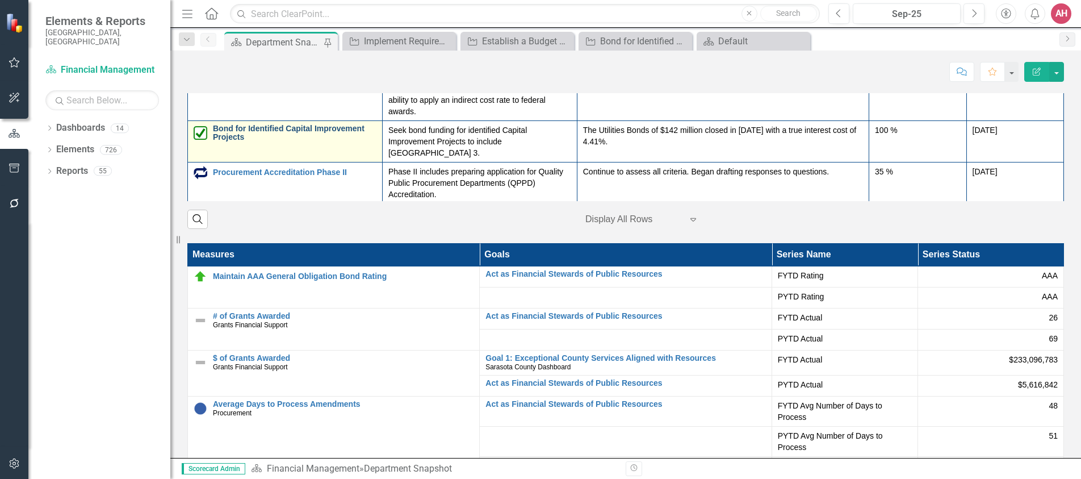
click at [287, 142] on link "Bond for Identified Capital Improvement Projects" at bounding box center [295, 133] width 164 height 18
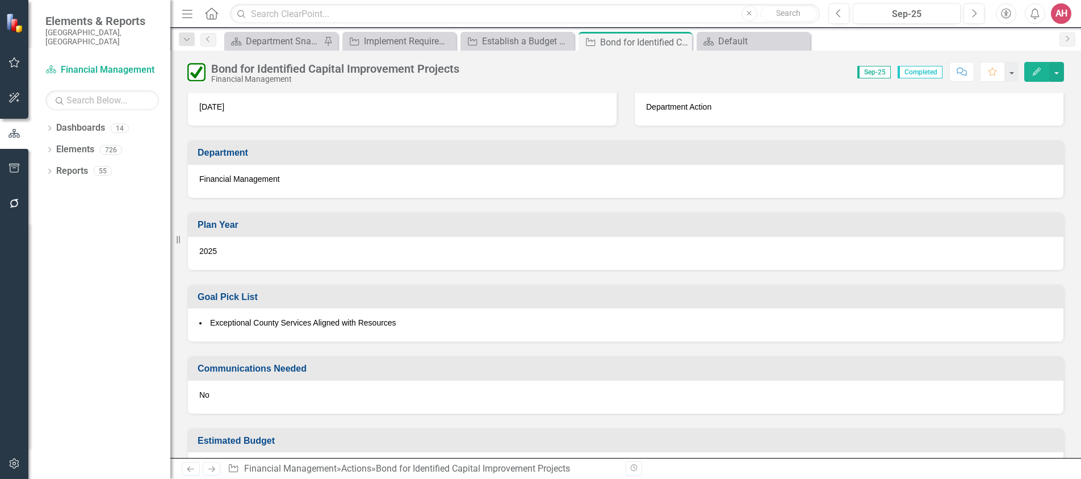
scroll to position [665, 0]
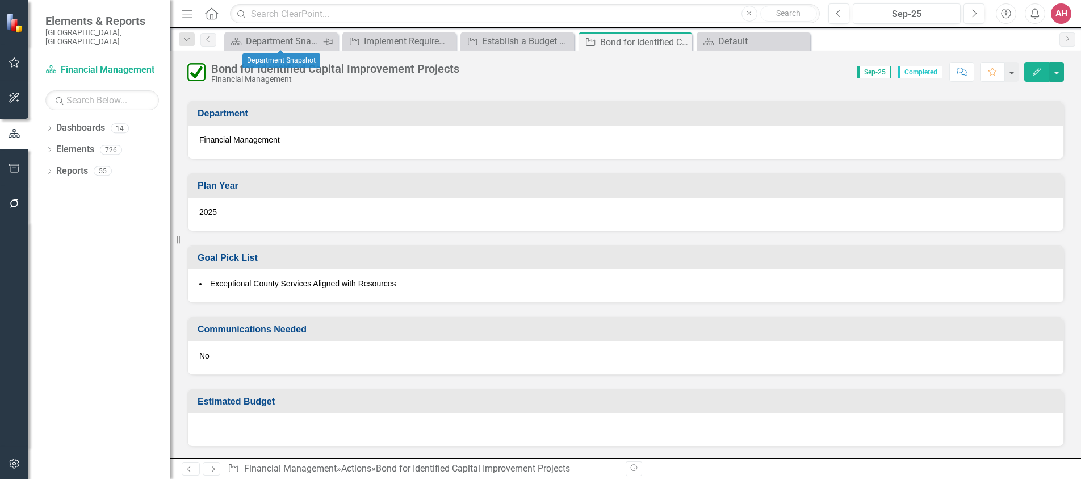
click at [323, 42] on div "Pin" at bounding box center [327, 42] width 9 height 14
click at [287, 40] on div "Department Snapshot" at bounding box center [283, 41] width 75 height 14
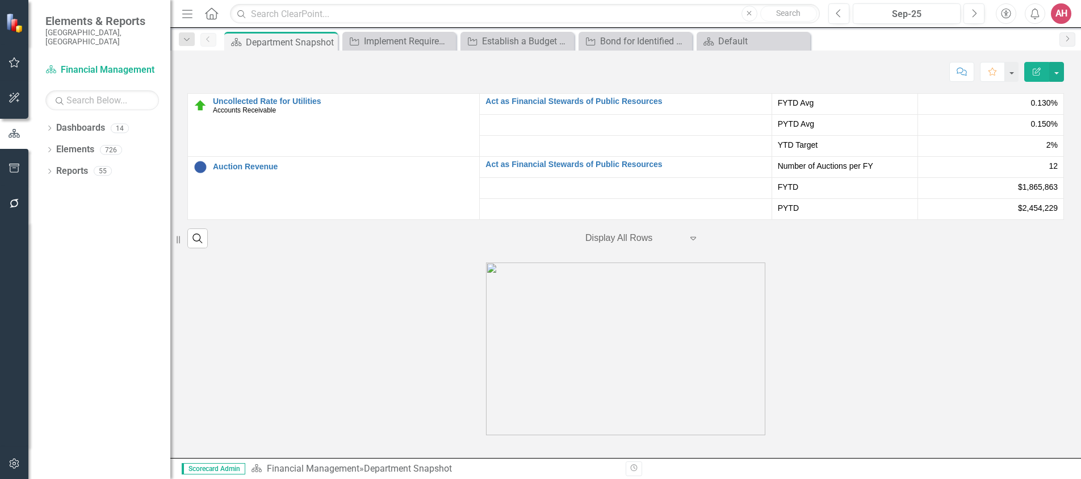
scroll to position [2154, 0]
click at [1061, 12] on div "AH" at bounding box center [1061, 13] width 20 height 20
click at [1024, 136] on link "Logout Log Out" at bounding box center [1026, 143] width 90 height 21
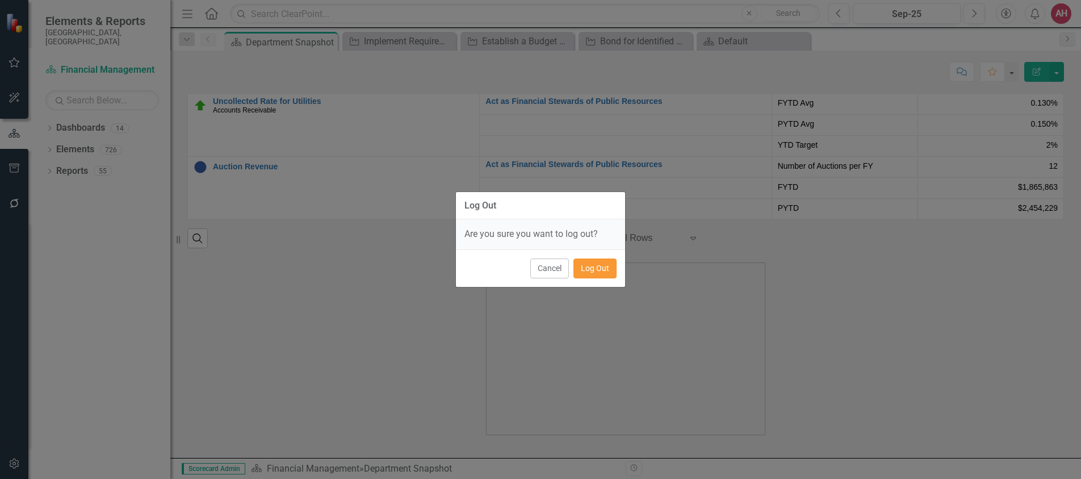
click at [592, 271] on button "Log Out" at bounding box center [595, 268] width 43 height 20
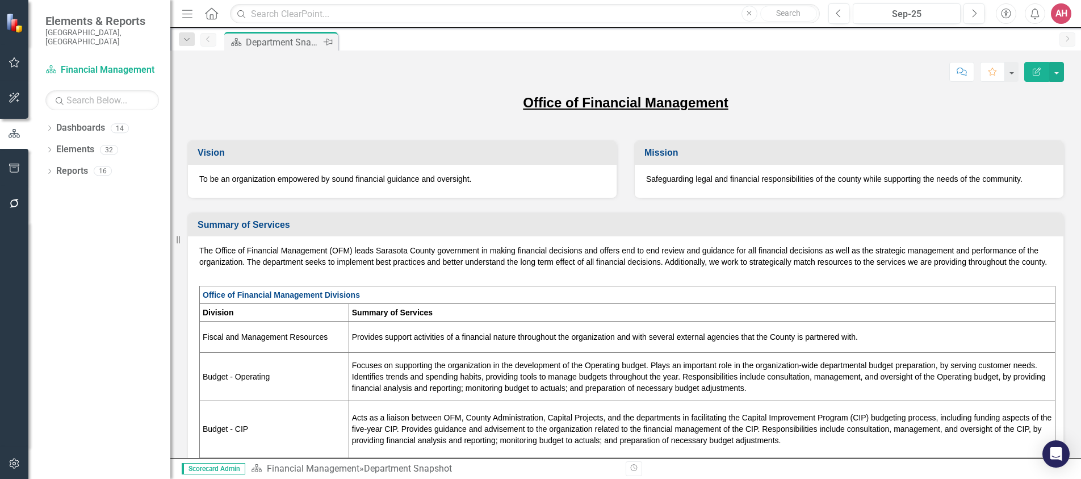
drag, startPoint x: 257, startPoint y: 37, endPoint x: 272, endPoint y: 43, distance: 16.2
click at [258, 37] on div "Department Snapshot" at bounding box center [283, 42] width 75 height 14
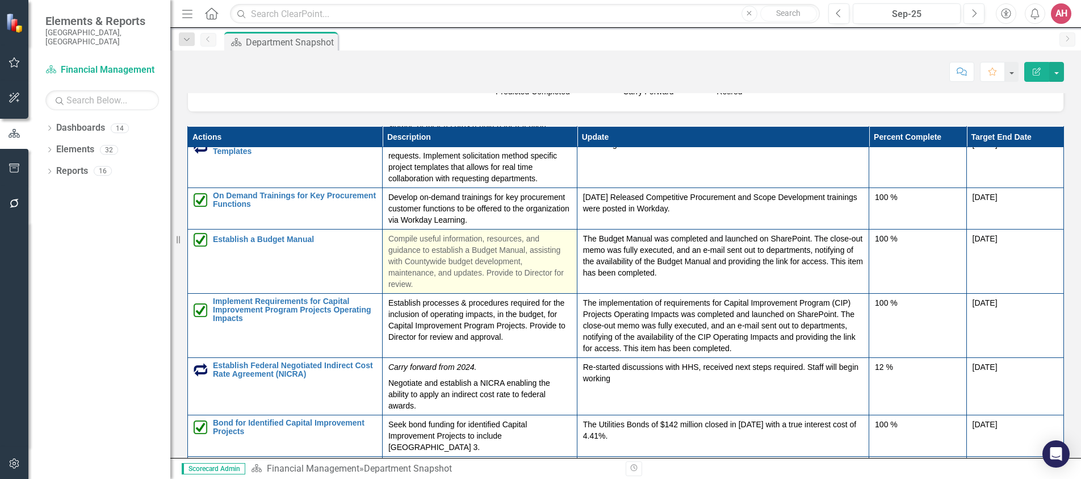
scroll to position [301, 0]
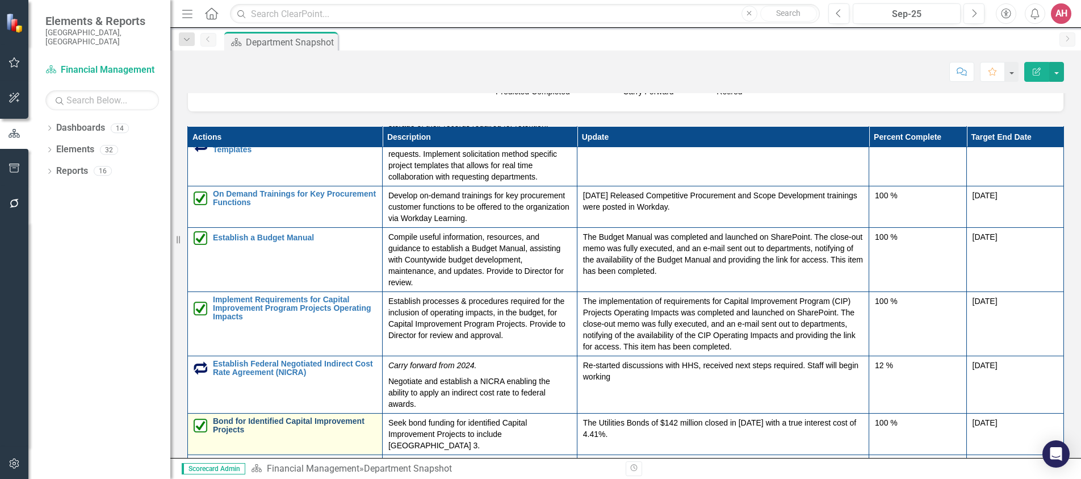
click at [279, 432] on link "Bond for Identified Capital Improvement Projects" at bounding box center [295, 426] width 164 height 18
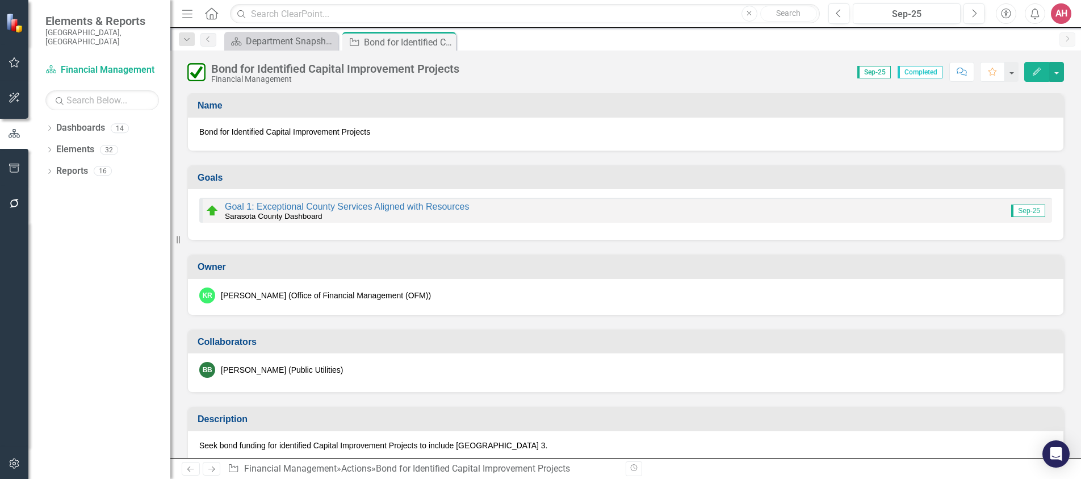
click at [1048, 66] on button "Edit" at bounding box center [1036, 72] width 25 height 20
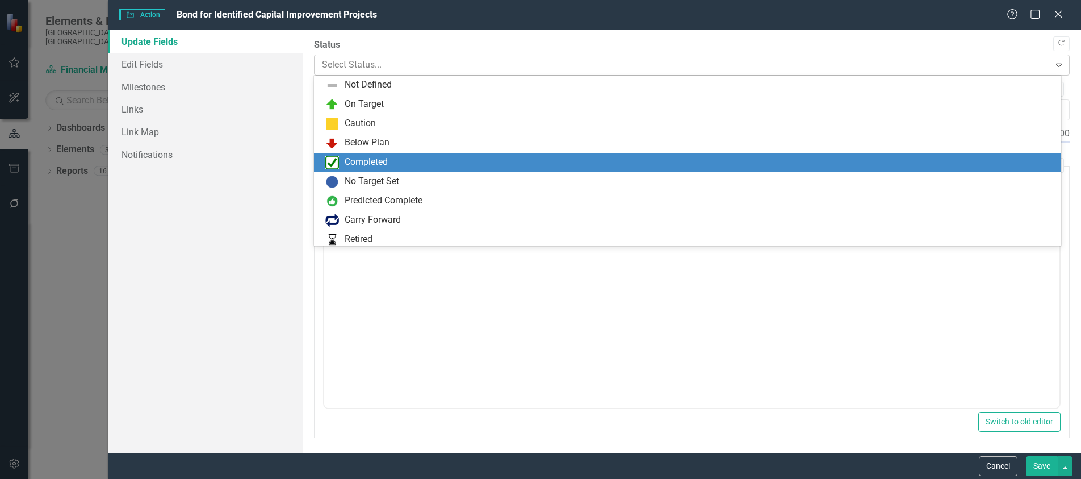
click at [329, 58] on div at bounding box center [682, 64] width 721 height 15
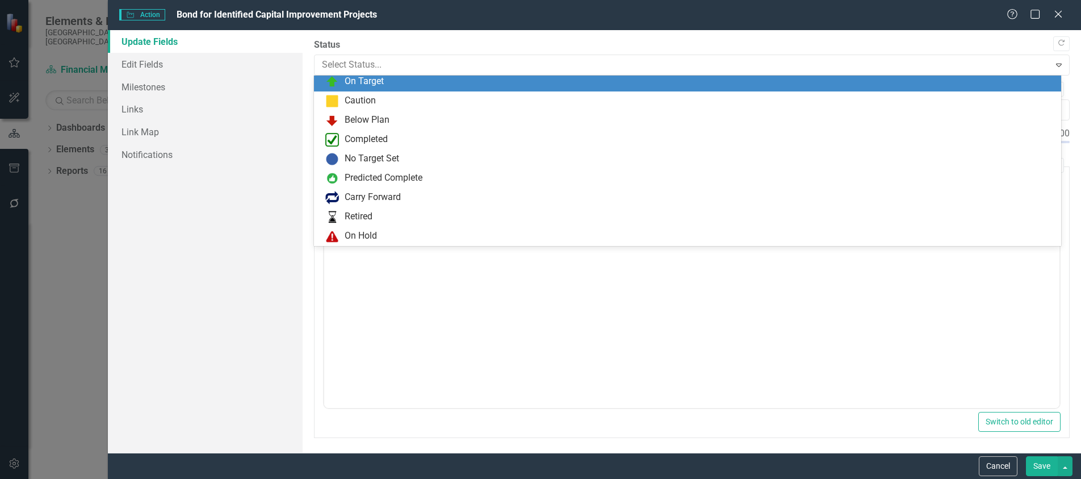
click at [345, 81] on div "On Target" at bounding box center [364, 81] width 39 height 13
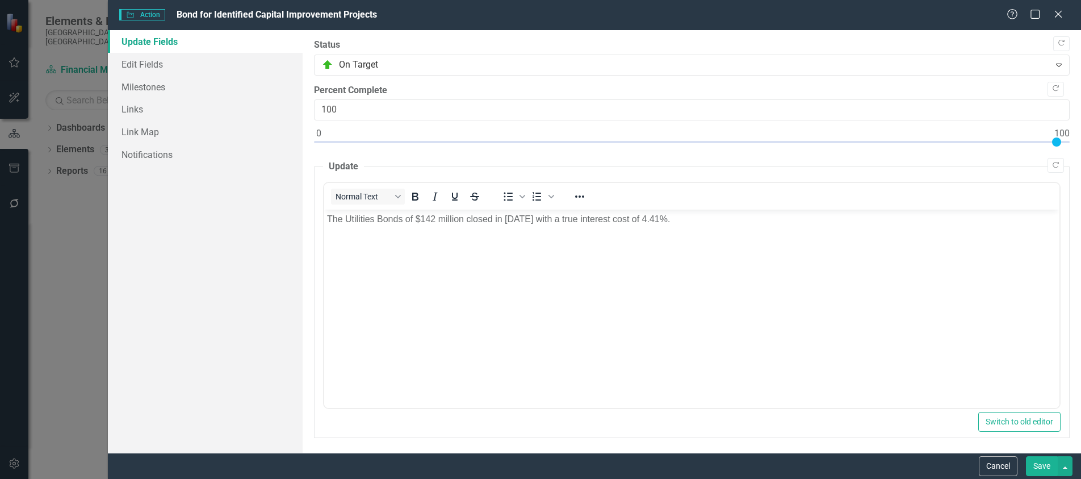
scroll to position [2, 0]
click at [1048, 462] on button "Save" at bounding box center [1042, 466] width 32 height 20
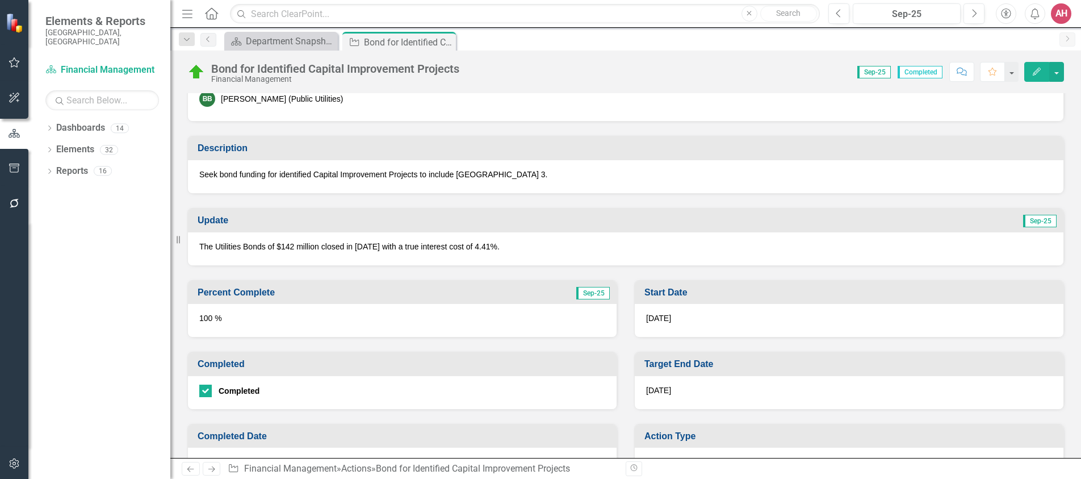
scroll to position [284, 0]
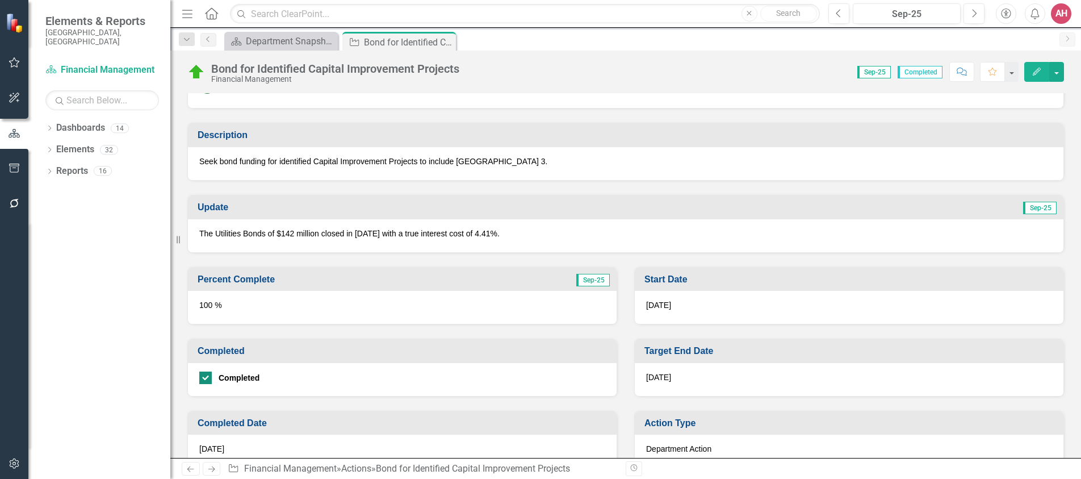
click at [202, 381] on div at bounding box center [205, 377] width 12 height 12
click at [202, 379] on input "Completed" at bounding box center [202, 374] width 7 height 7
checkbox input "false"
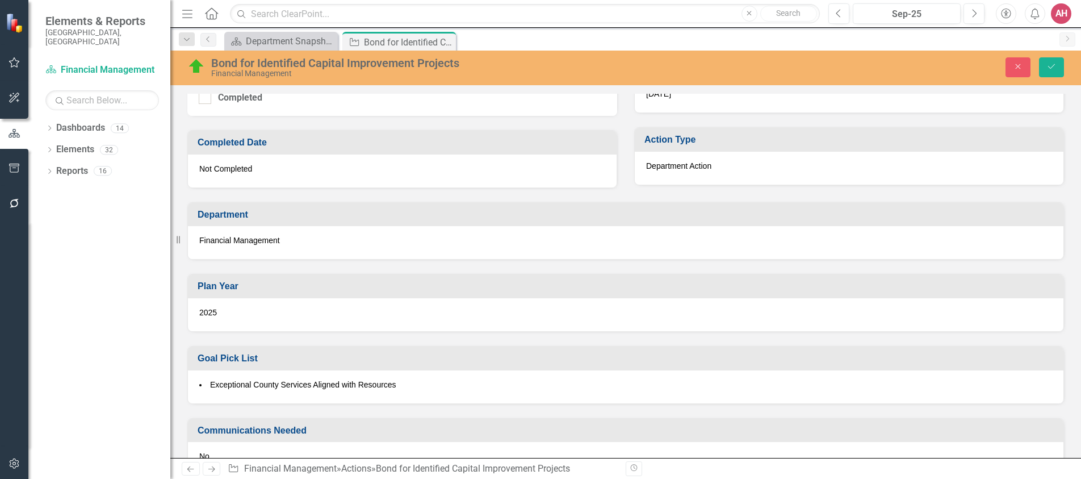
scroll to position [668, 0]
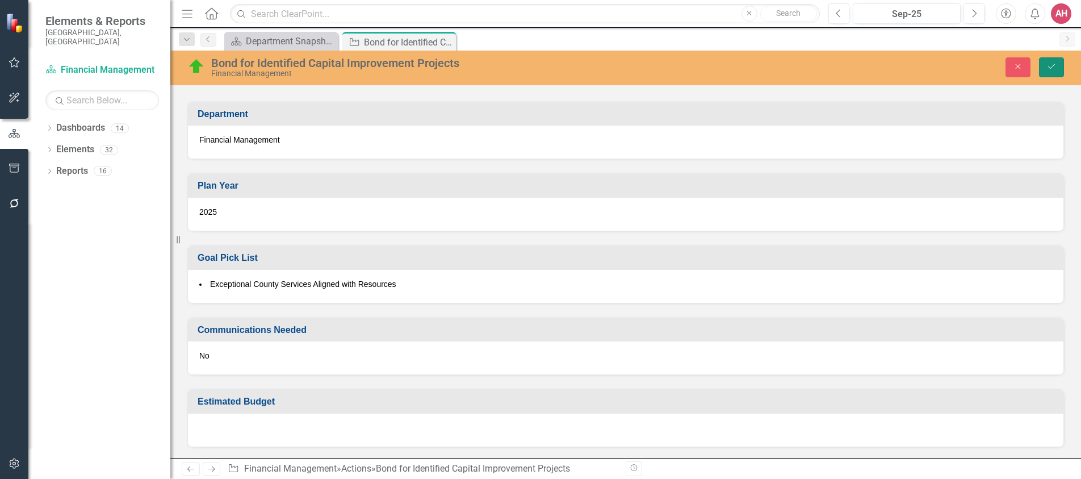
click at [1056, 64] on button "Save" at bounding box center [1051, 67] width 25 height 20
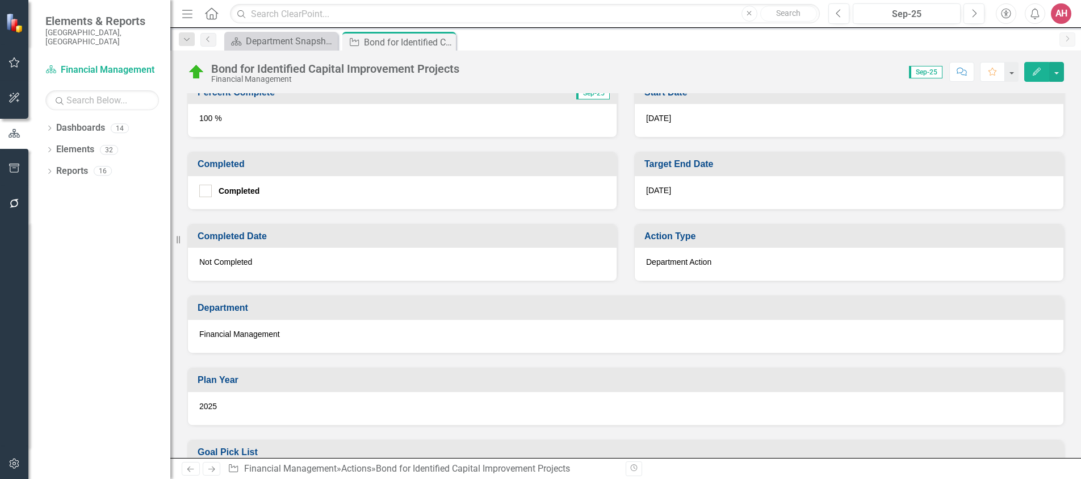
scroll to position [665, 0]
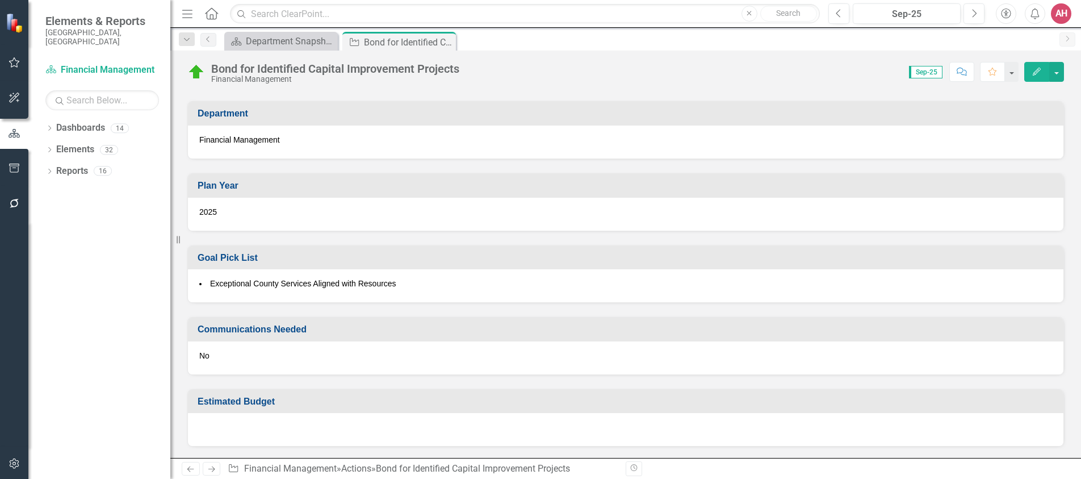
click at [1064, 14] on div "AH" at bounding box center [1061, 13] width 20 height 20
click at [1020, 141] on link "Logout Log Out" at bounding box center [1026, 143] width 90 height 21
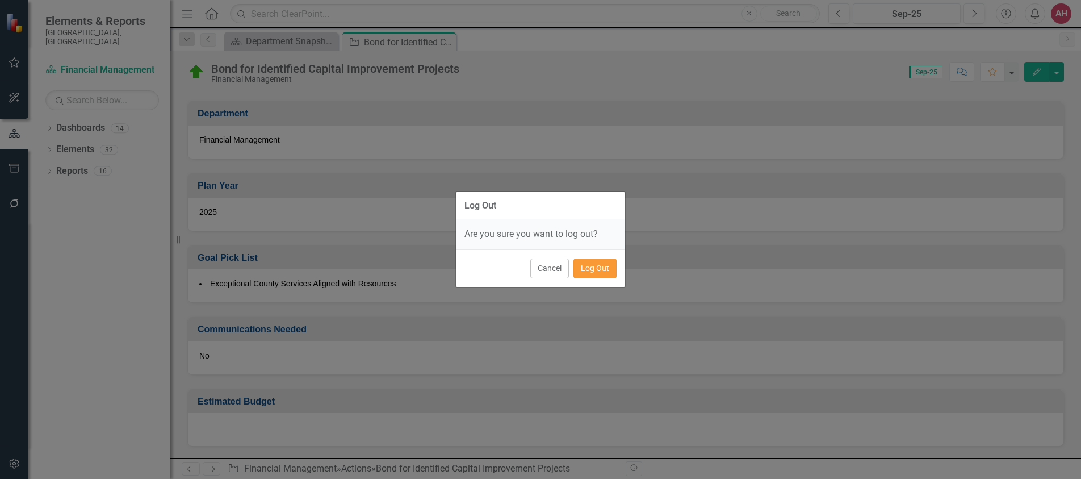
click at [581, 261] on button "Log Out" at bounding box center [595, 268] width 43 height 20
